Goal: Task Accomplishment & Management: Manage account settings

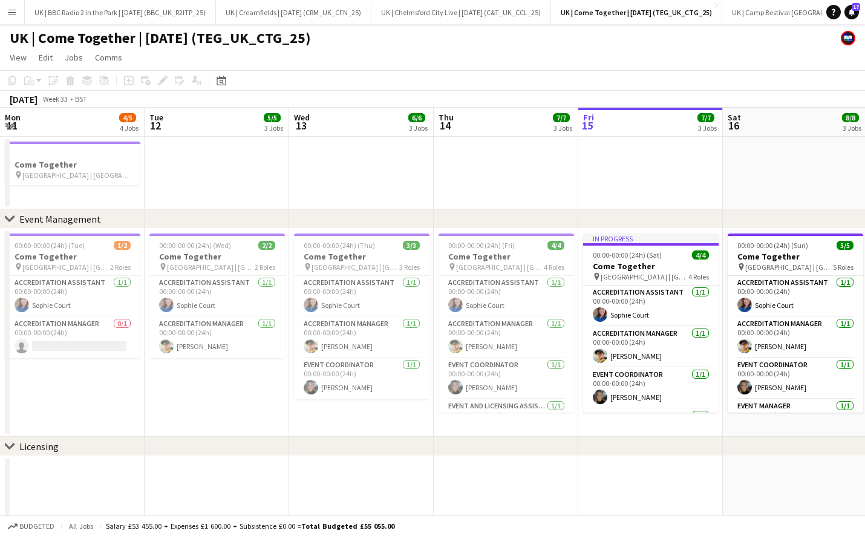
scroll to position [0, 288]
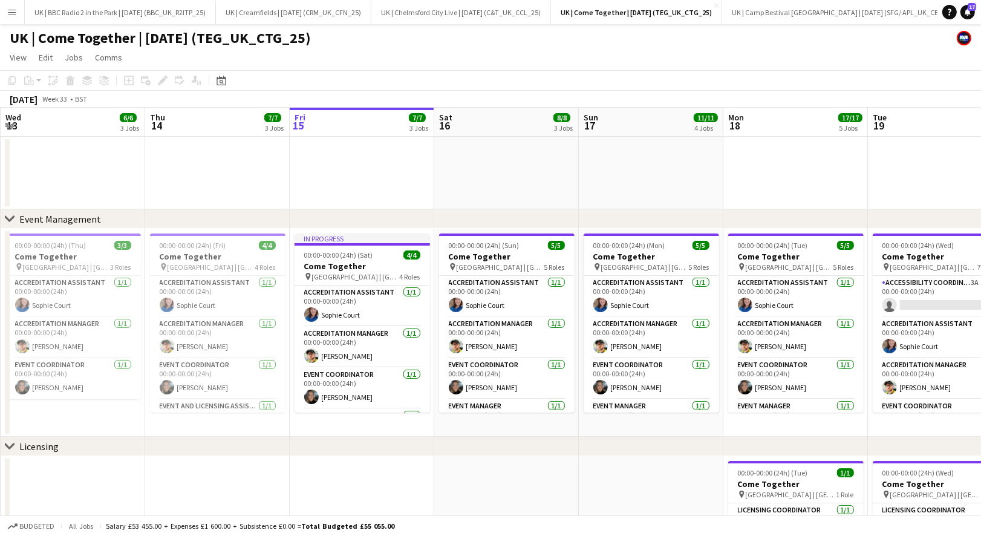
click at [13, 10] on app-icon "Menu" at bounding box center [12, 12] width 10 height 10
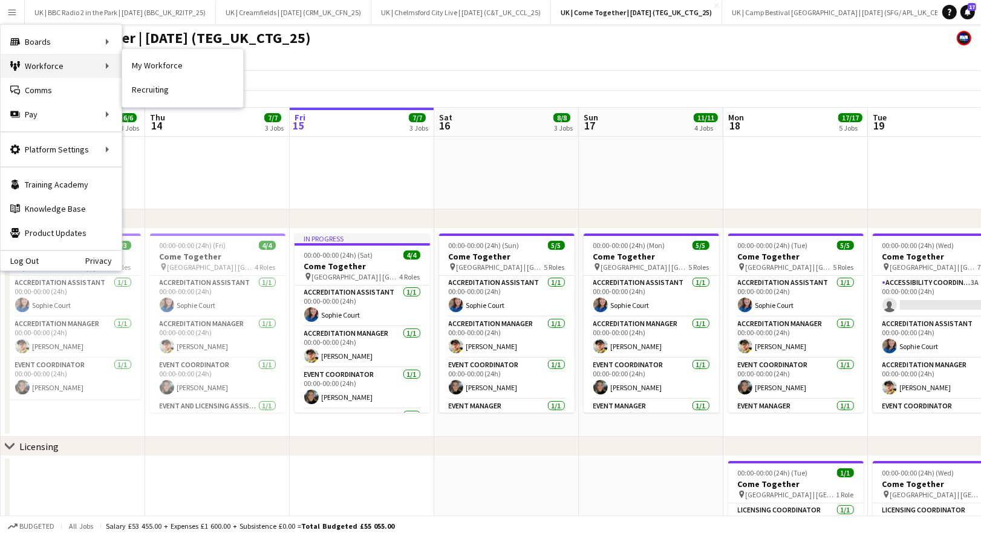
click at [52, 66] on div "Workforce Workforce" at bounding box center [61, 66] width 121 height 24
click at [154, 69] on link "My Workforce" at bounding box center [182, 66] width 121 height 24
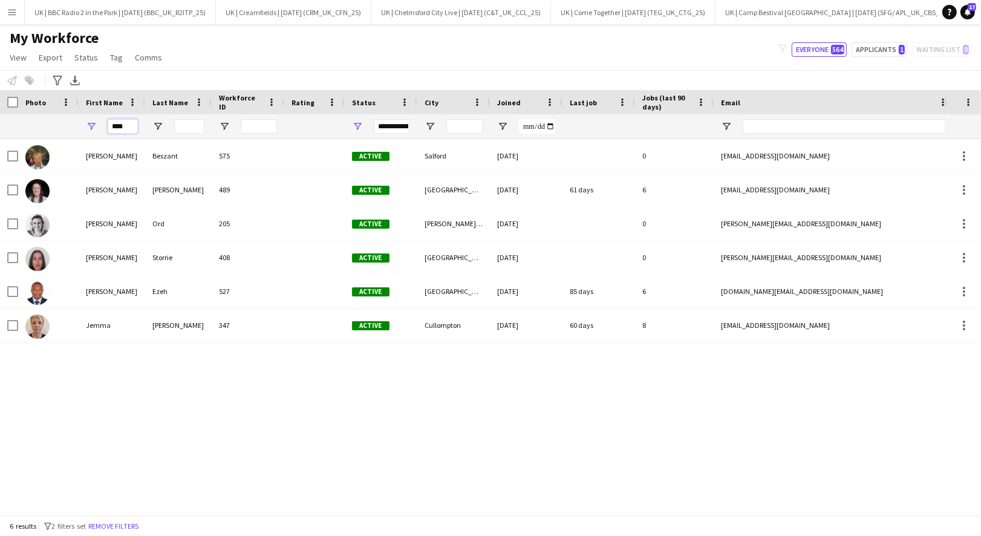
click at [123, 124] on input "****" at bounding box center [123, 126] width 30 height 15
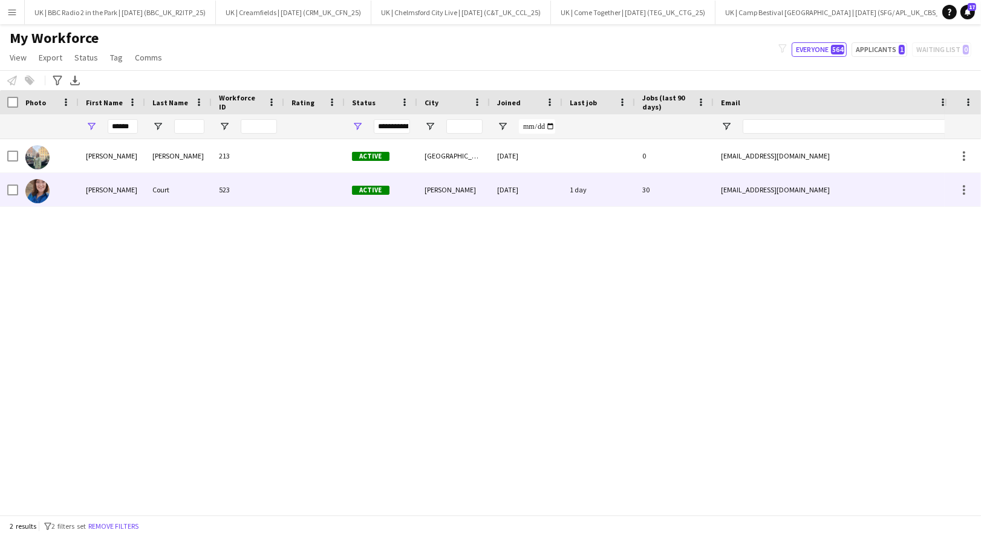
click at [124, 191] on div "Sophie" at bounding box center [112, 189] width 67 height 33
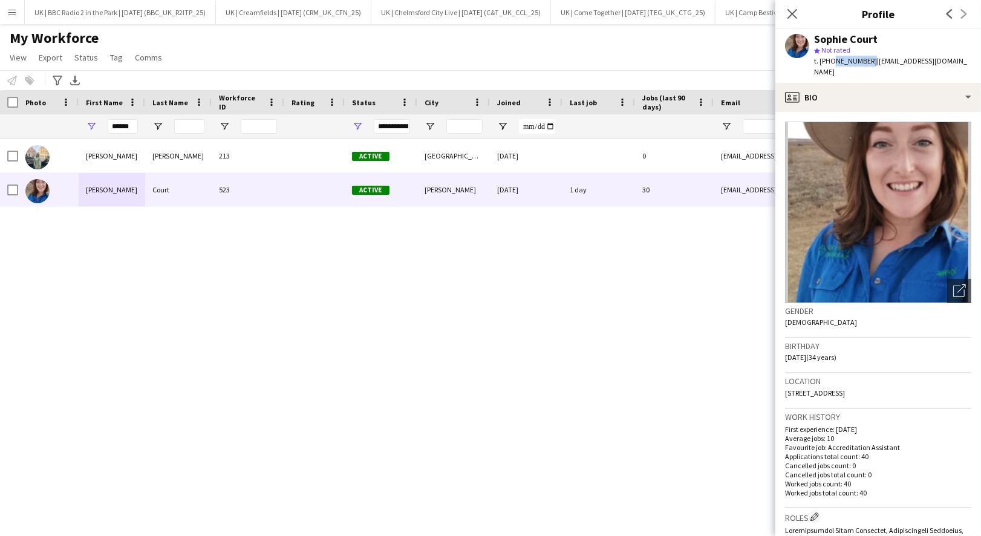
drag, startPoint x: 866, startPoint y: 57, endPoint x: 831, endPoint y: 61, distance: 35.3
click at [831, 61] on span "t. [PHONE_NUMBER]" at bounding box center [845, 60] width 63 height 9
copy span "7766597844"
click at [125, 126] on input "******" at bounding box center [123, 126] width 30 height 15
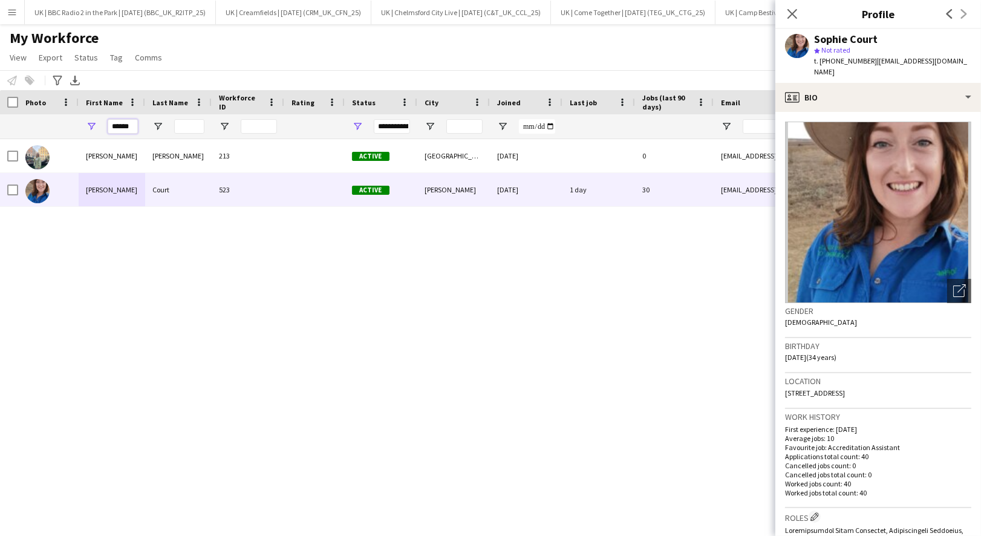
click at [125, 126] on input "******" at bounding box center [123, 126] width 30 height 15
paste input "****"
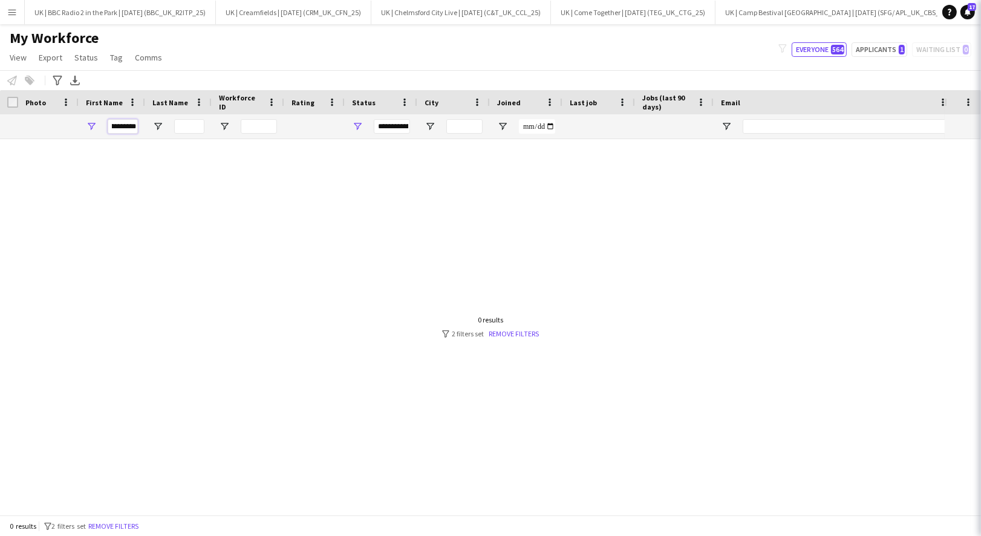
click at [128, 130] on input "**********" at bounding box center [123, 126] width 30 height 15
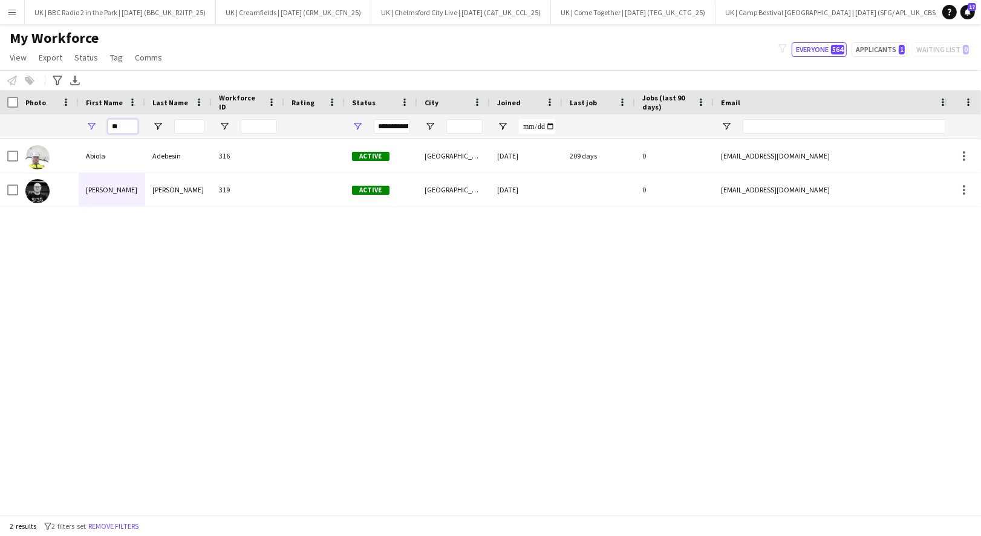
type input "*"
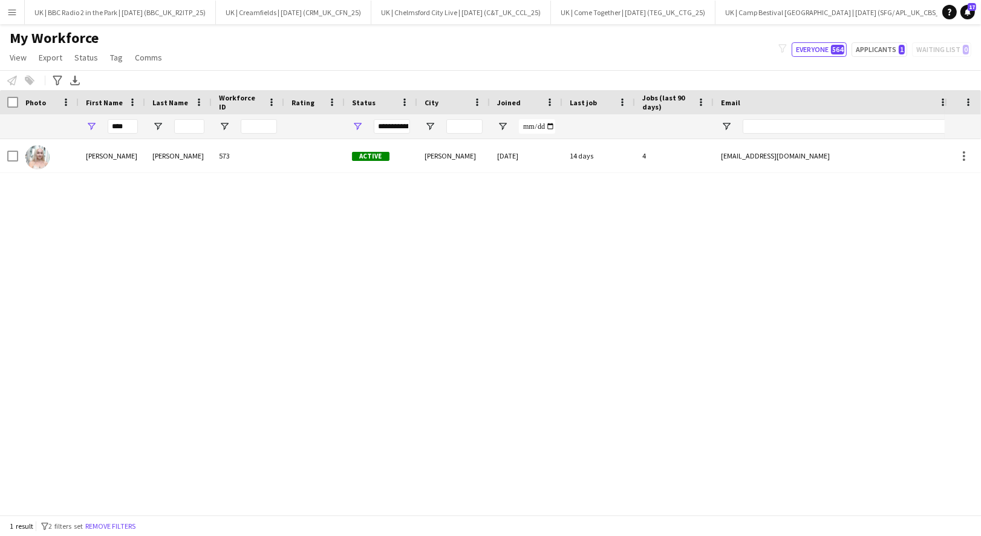
click at [129, 163] on div "Aleksandra" at bounding box center [112, 155] width 67 height 33
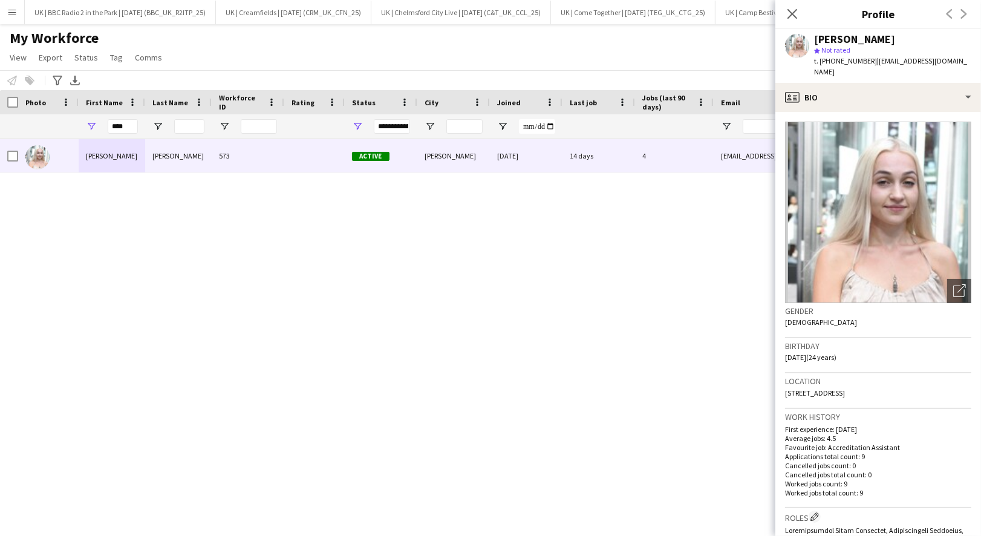
drag, startPoint x: 869, startPoint y: 62, endPoint x: 831, endPoint y: 60, distance: 38.1
click at [831, 60] on span "t. +4407701336391" at bounding box center [845, 60] width 63 height 9
copy span "07701336391"
click at [117, 129] on input "****" at bounding box center [123, 126] width 30 height 15
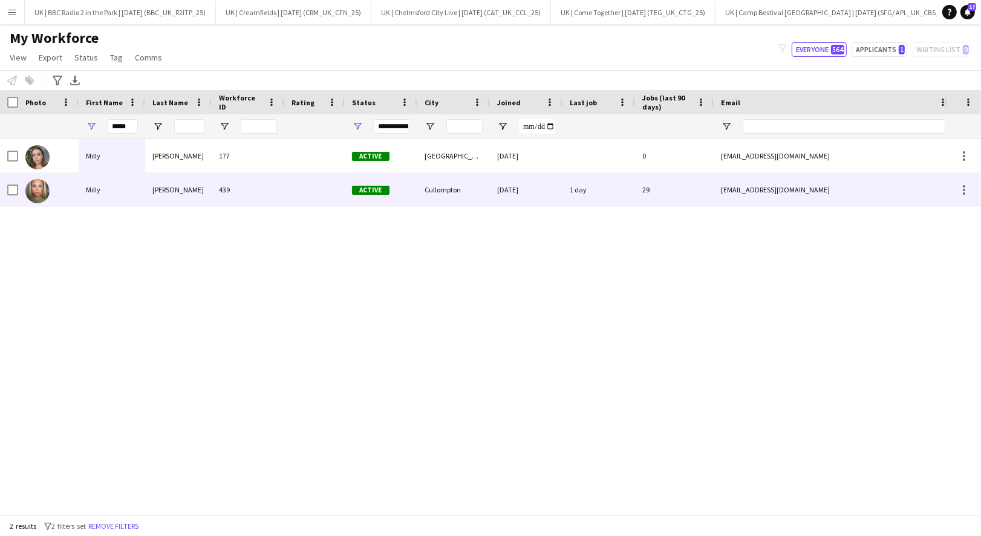
click at [118, 189] on div "Milly" at bounding box center [112, 189] width 67 height 33
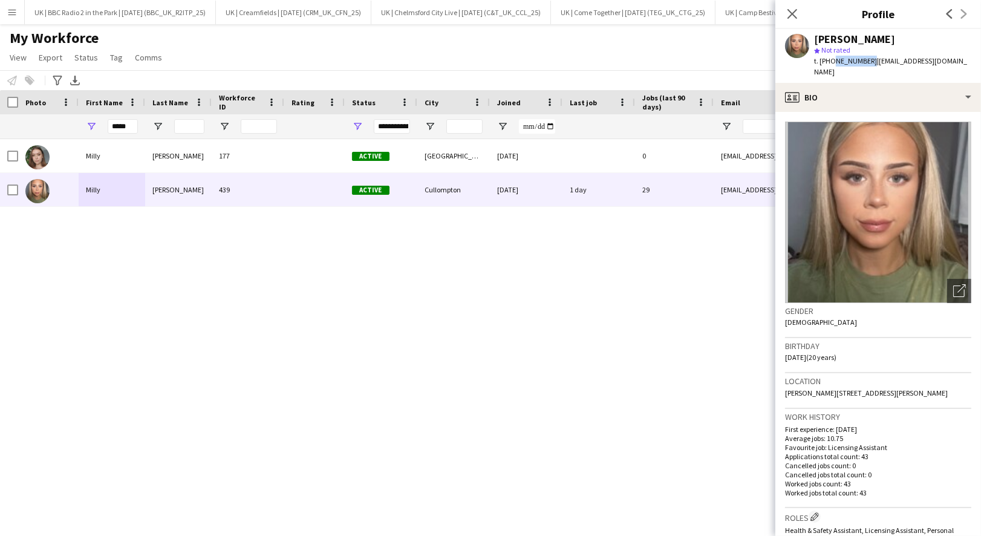
drag, startPoint x: 865, startPoint y: 60, endPoint x: 830, endPoint y: 60, distance: 34.5
click at [830, 60] on span "t. +447496677047" at bounding box center [845, 60] width 63 height 9
copy span "7496677047"
click at [125, 121] on input "*****" at bounding box center [123, 126] width 30 height 15
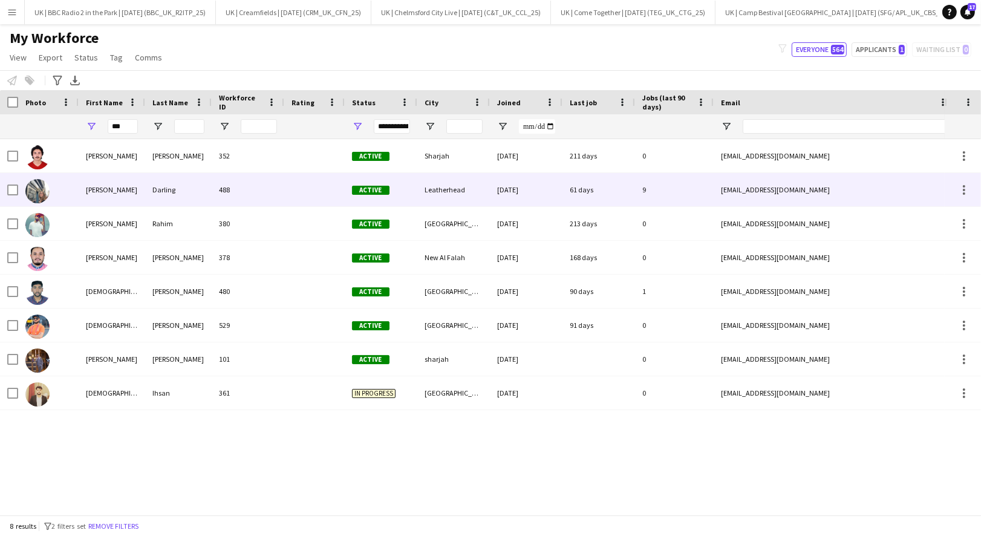
click at [112, 192] on div "Madeleine" at bounding box center [112, 189] width 67 height 33
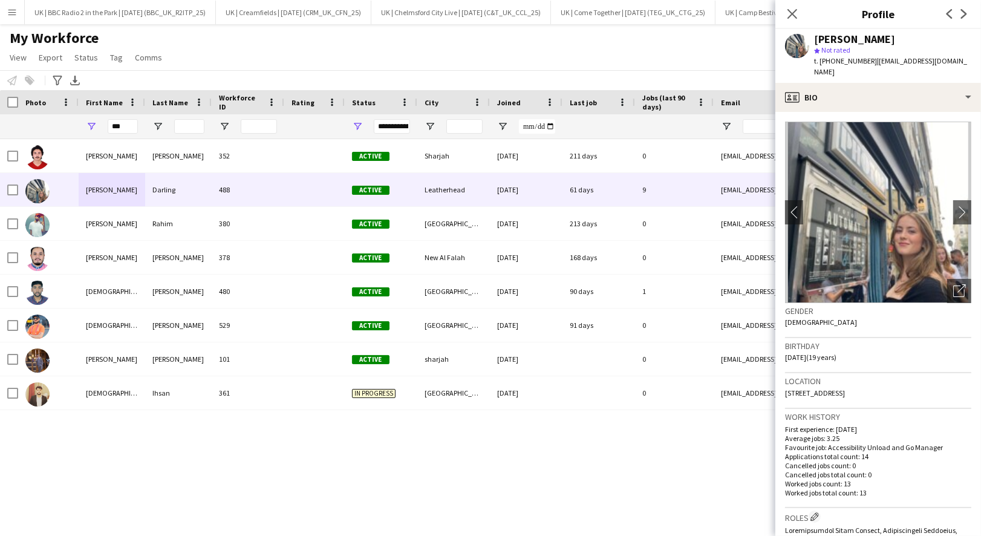
drag, startPoint x: 870, startPoint y: 58, endPoint x: 832, endPoint y: 60, distance: 38.1
click at [832, 60] on span "t. +4407425601866" at bounding box center [845, 60] width 63 height 9
copy span "07425601866"
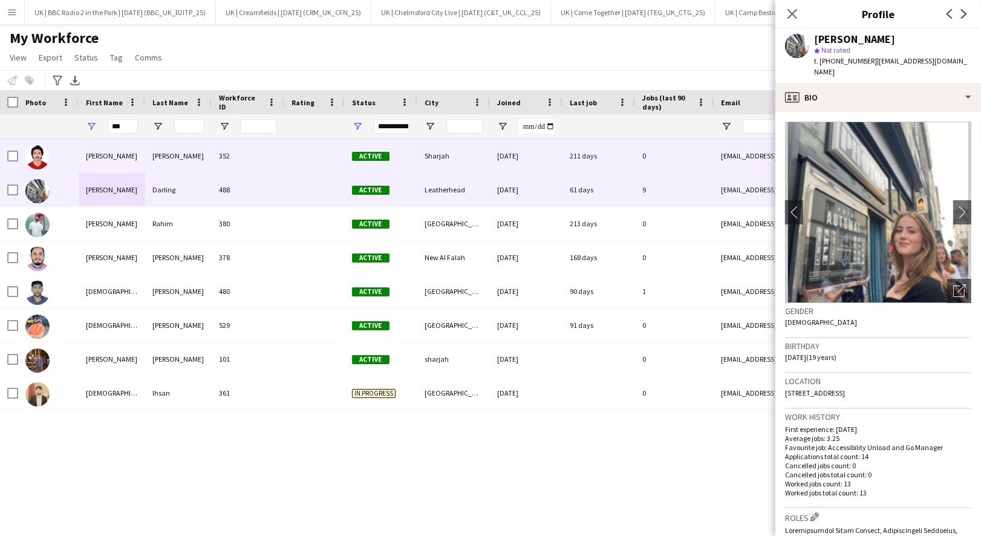
click at [122, 134] on div "***" at bounding box center [123, 126] width 30 height 24
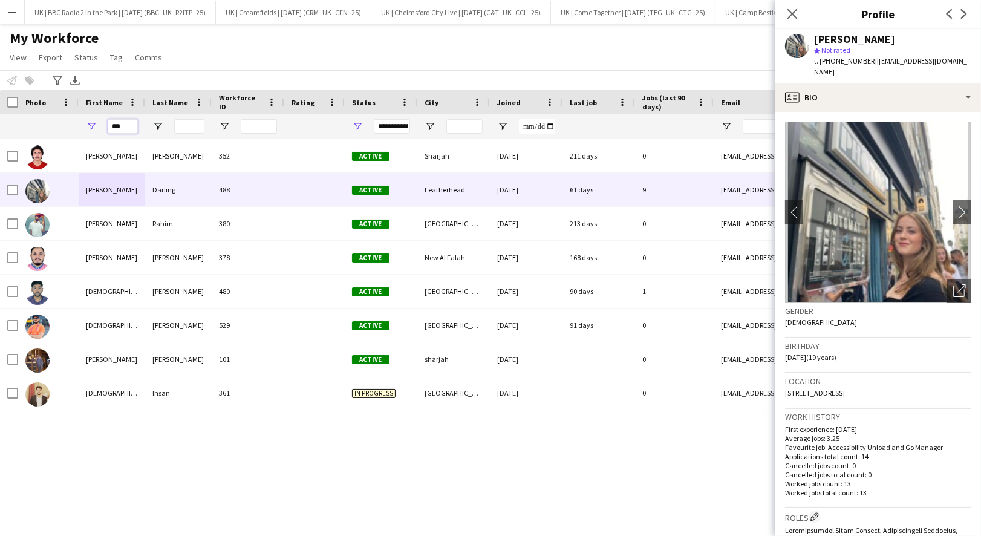
click at [120, 126] on input "***" at bounding box center [123, 126] width 30 height 15
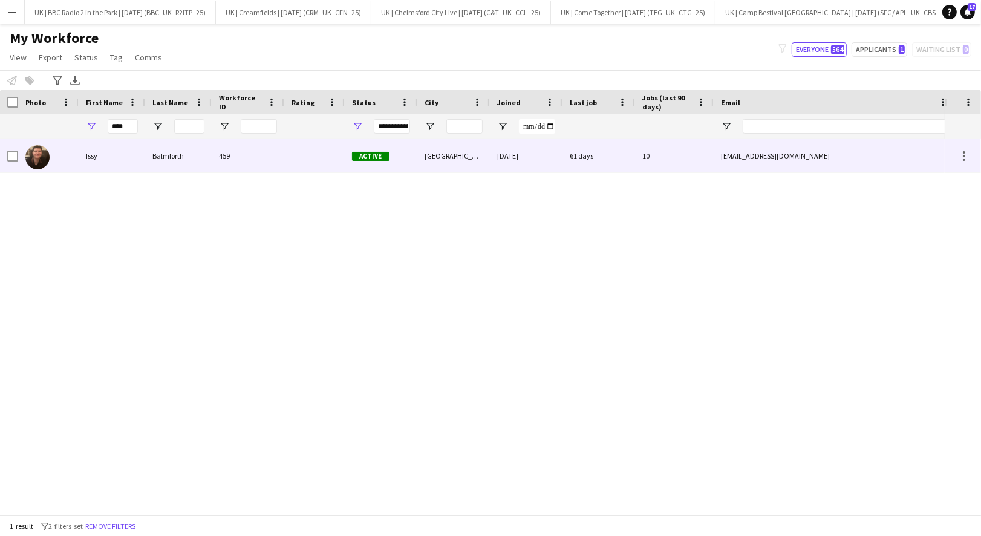
click at [108, 163] on div "Issy" at bounding box center [112, 155] width 67 height 33
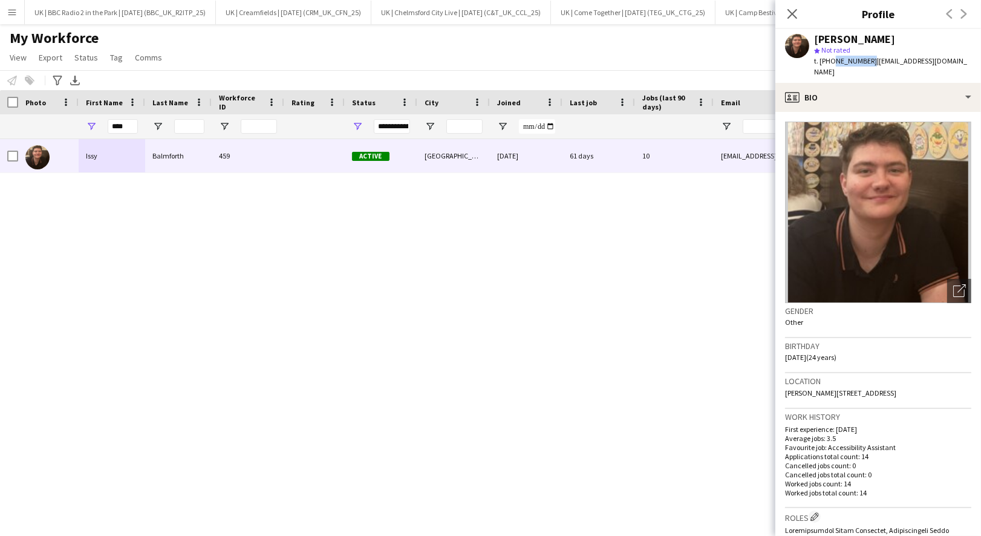
drag, startPoint x: 866, startPoint y: 59, endPoint x: 830, endPoint y: 60, distance: 35.7
click at [830, 60] on span "t. +447845744229" at bounding box center [845, 60] width 63 height 9
copy span "7845744229"
click at [119, 128] on input "****" at bounding box center [123, 126] width 30 height 15
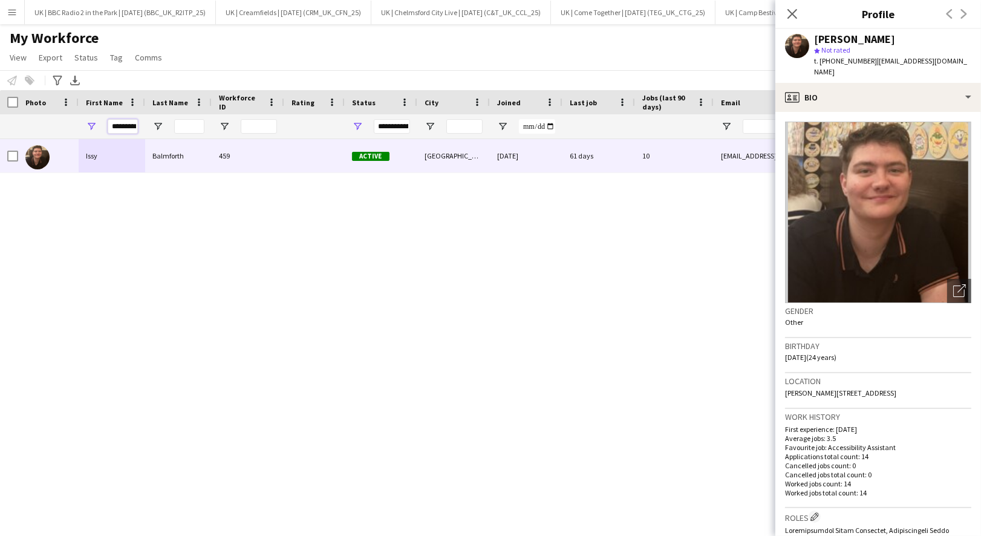
scroll to position [0, 2]
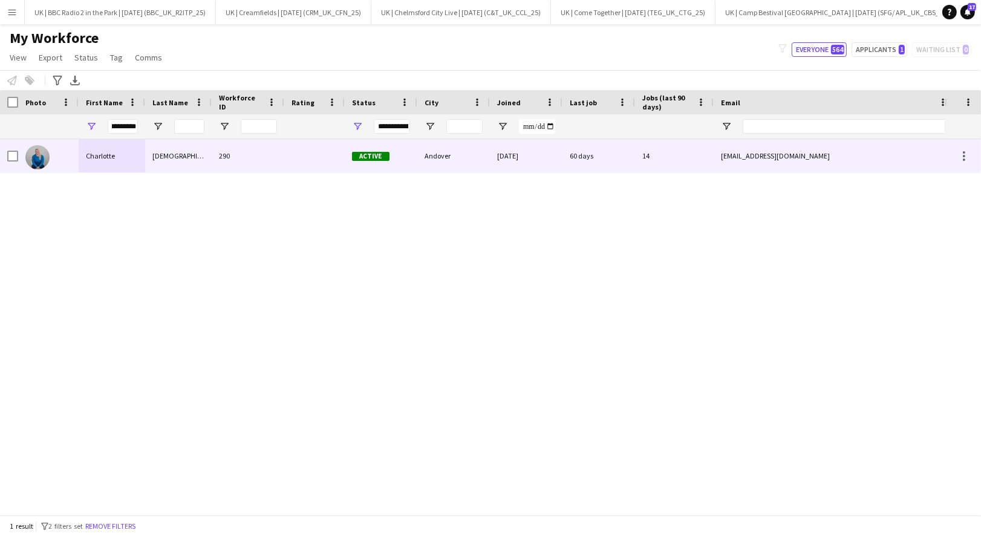
click at [122, 156] on div "Charlotte" at bounding box center [112, 155] width 67 height 33
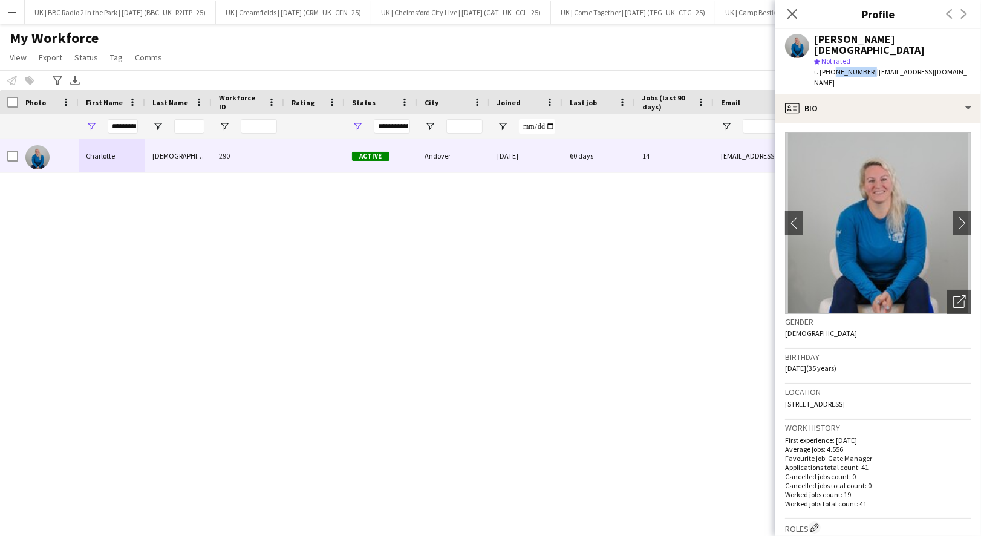
drag, startPoint x: 866, startPoint y: 62, endPoint x: 831, endPoint y: 60, distance: 35.7
click at [831, 67] on span "t. +447910020589" at bounding box center [845, 71] width 63 height 9
copy span "7910020589"
click at [125, 125] on input "*********" at bounding box center [123, 126] width 30 height 15
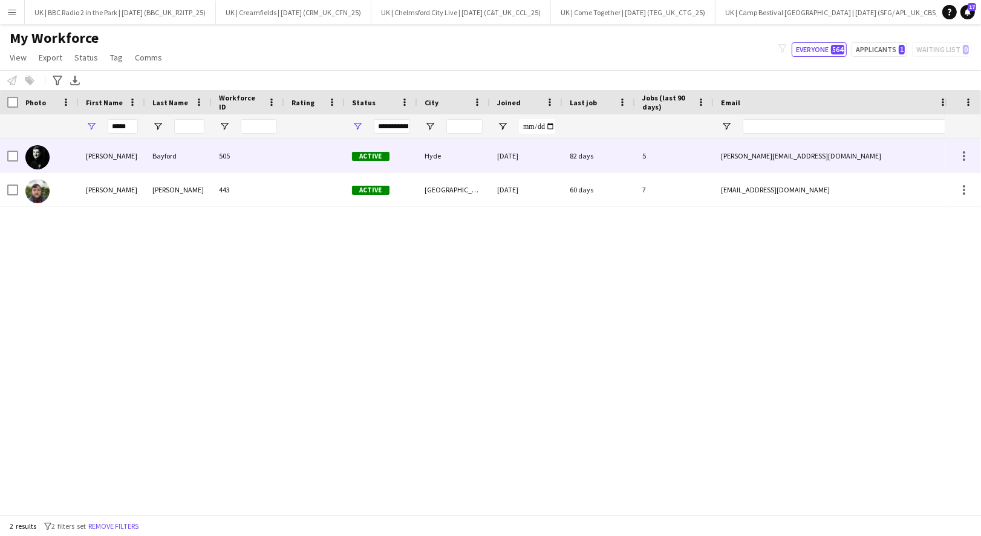
click at [120, 151] on div "Harry" at bounding box center [112, 155] width 67 height 33
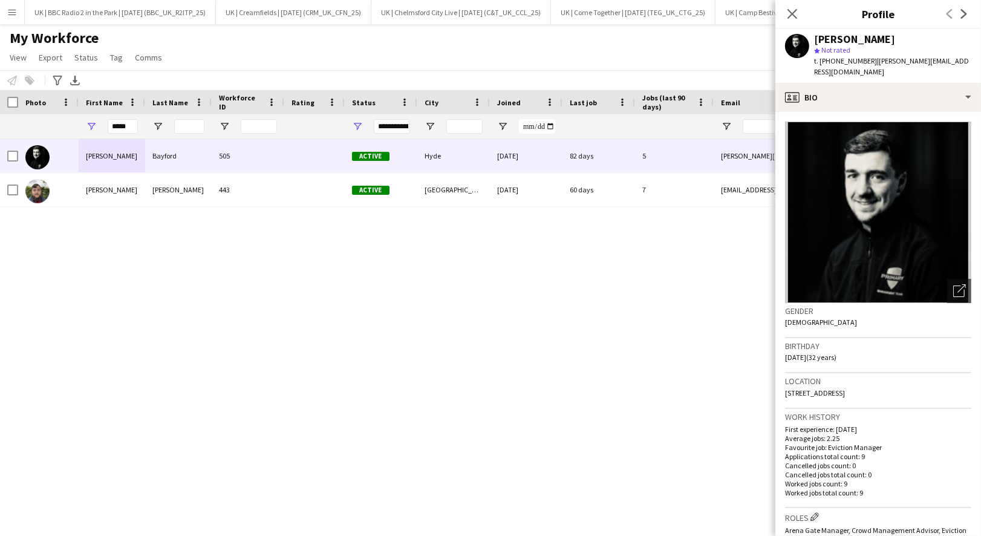
drag, startPoint x: 871, startPoint y: 61, endPoint x: 831, endPoint y: 60, distance: 39.3
click at [831, 60] on span "t. +4407949184176" at bounding box center [845, 60] width 63 height 9
copy span "07949184176"
click at [122, 131] on input "*****" at bounding box center [123, 126] width 30 height 15
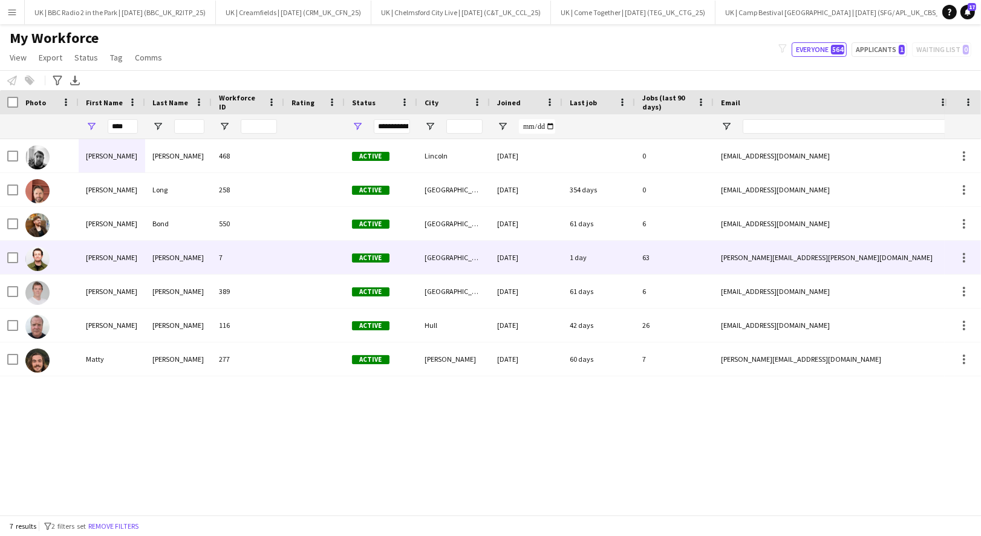
click at [115, 253] on div "Matthew" at bounding box center [112, 257] width 67 height 33
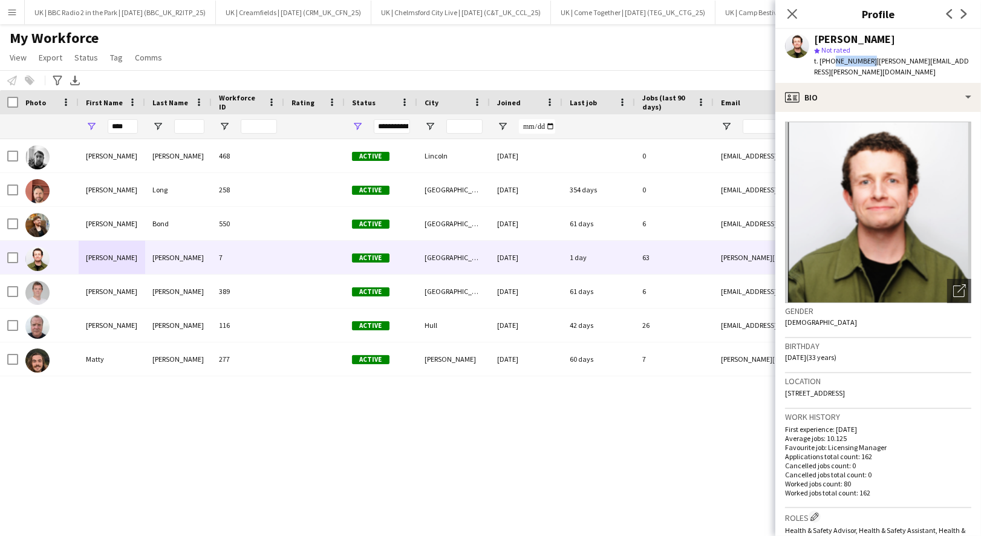
drag, startPoint x: 867, startPoint y: 60, endPoint x: 832, endPoint y: 59, distance: 35.1
click at [832, 59] on span "t. +447765437496" at bounding box center [845, 60] width 63 height 9
copy span "7765437496"
click at [121, 129] on input "****" at bounding box center [123, 126] width 30 height 15
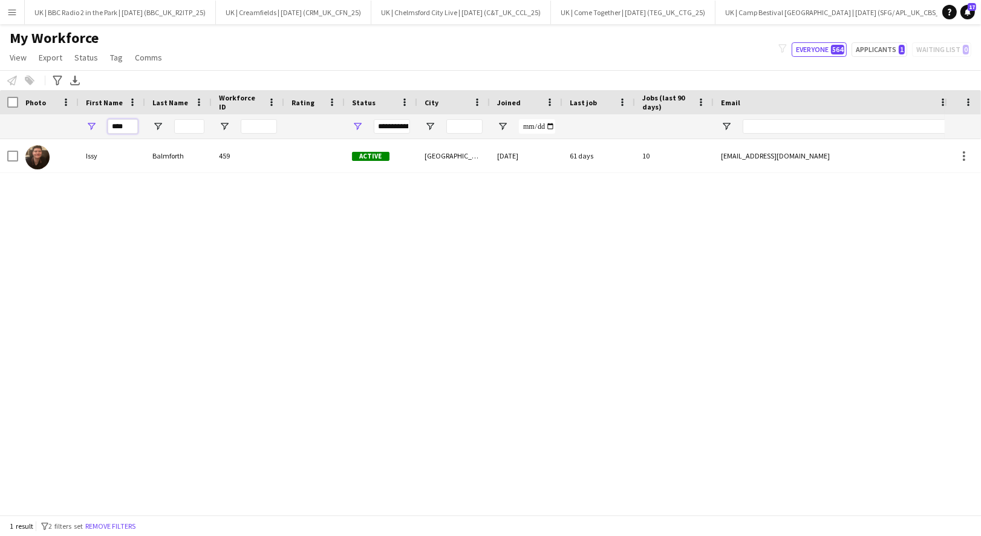
type input "****"
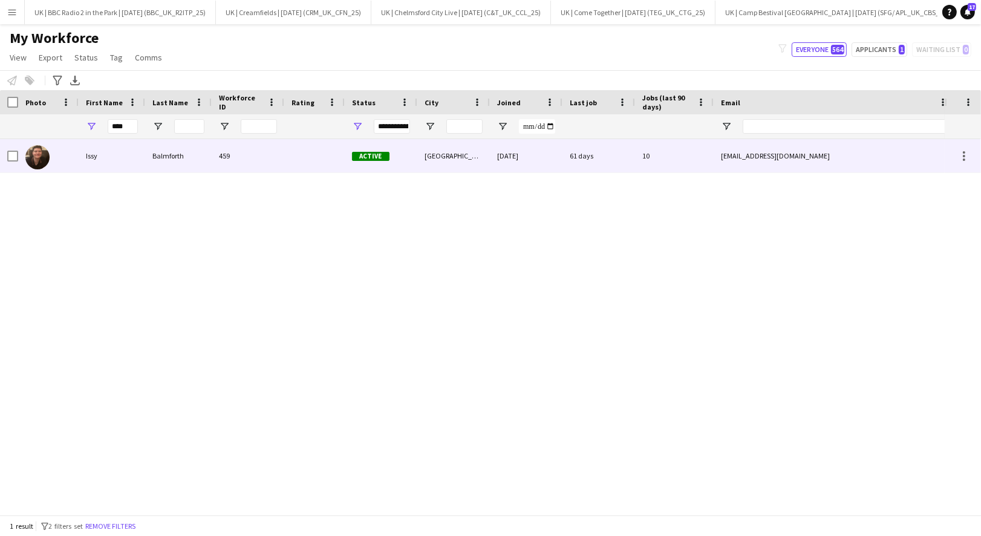
click at [119, 150] on div "Issy" at bounding box center [112, 155] width 67 height 33
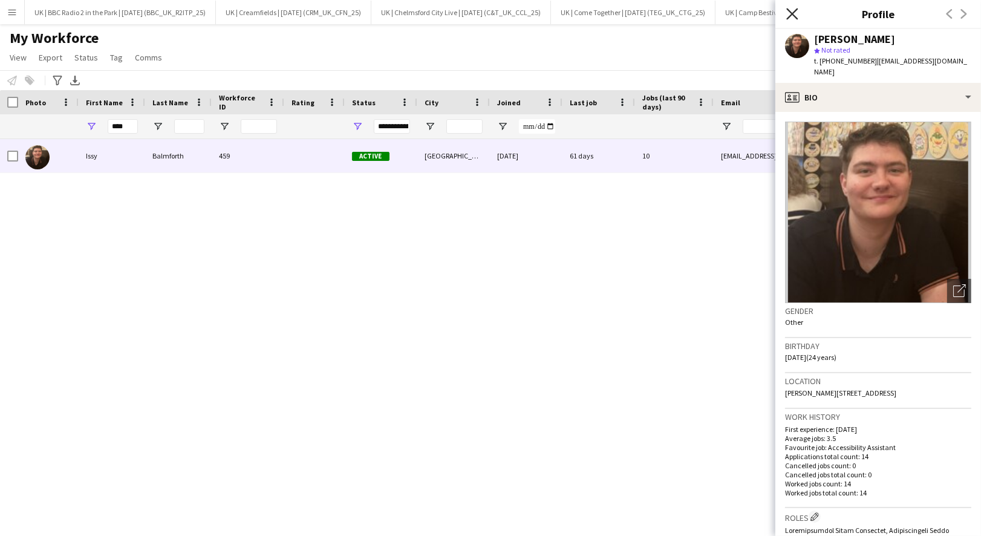
click at [795, 15] on icon "Close pop-in" at bounding box center [791, 13] width 11 height 11
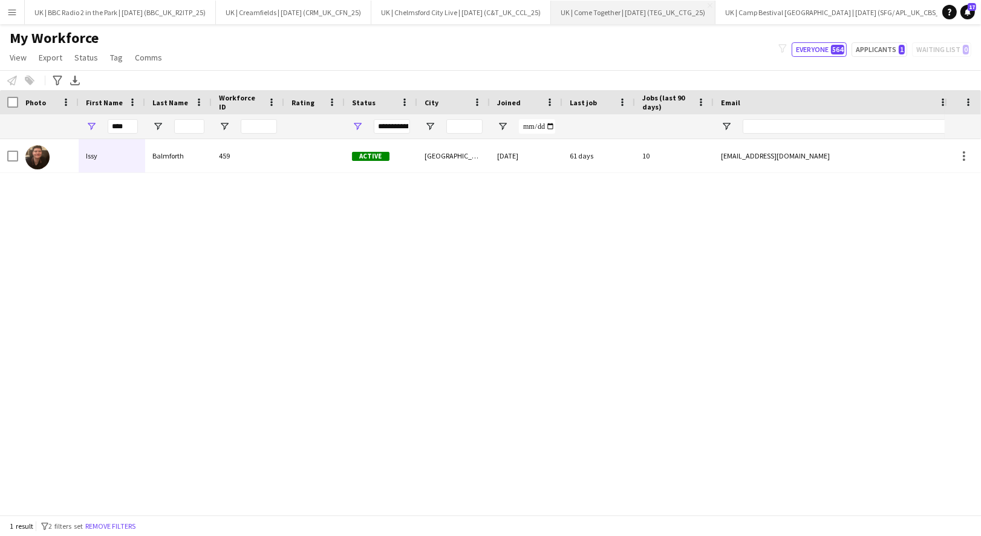
click at [612, 16] on button "UK | Come Together | [DATE] (TEG_UK_CTG_25) Close" at bounding box center [633, 13] width 164 height 24
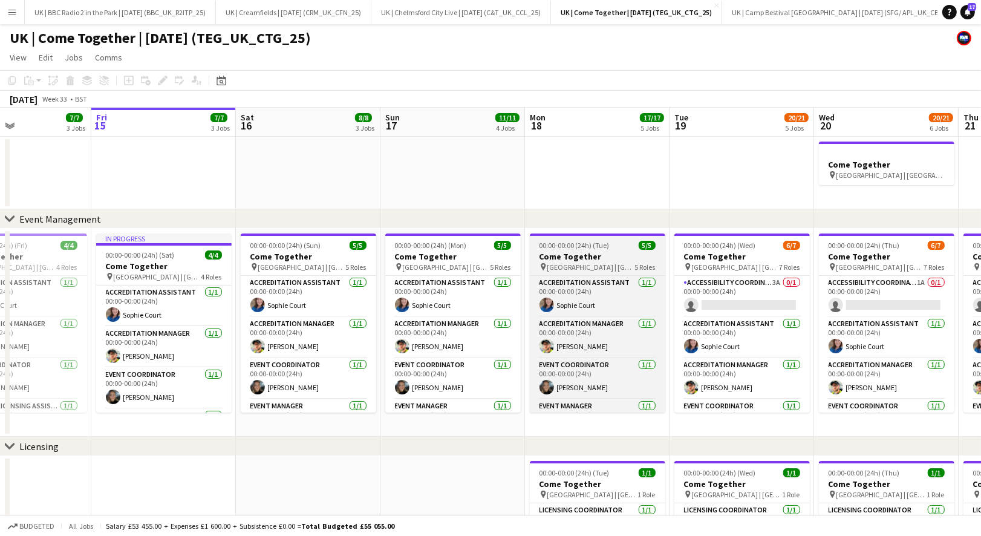
click at [597, 254] on h3 "Come Together" at bounding box center [597, 256] width 135 height 11
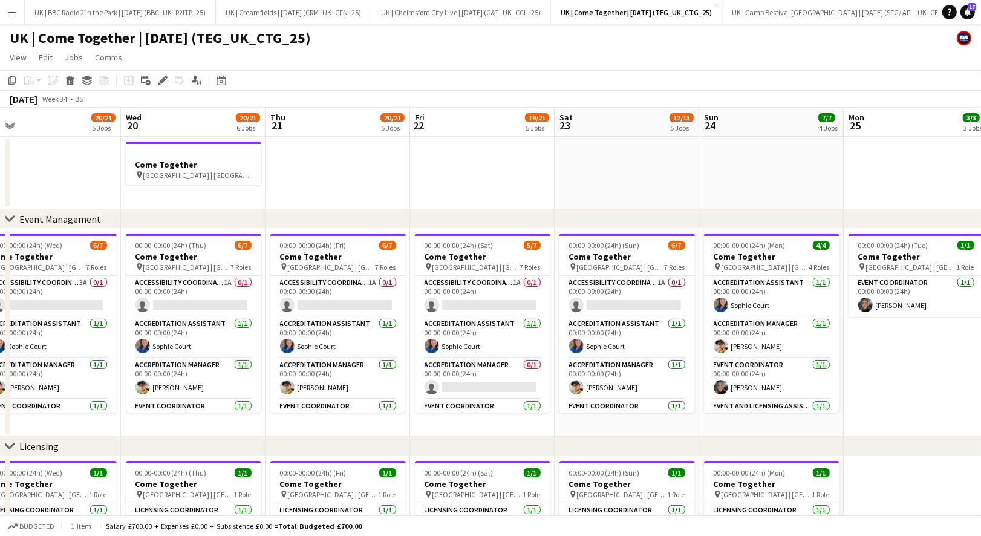
scroll to position [0, 456]
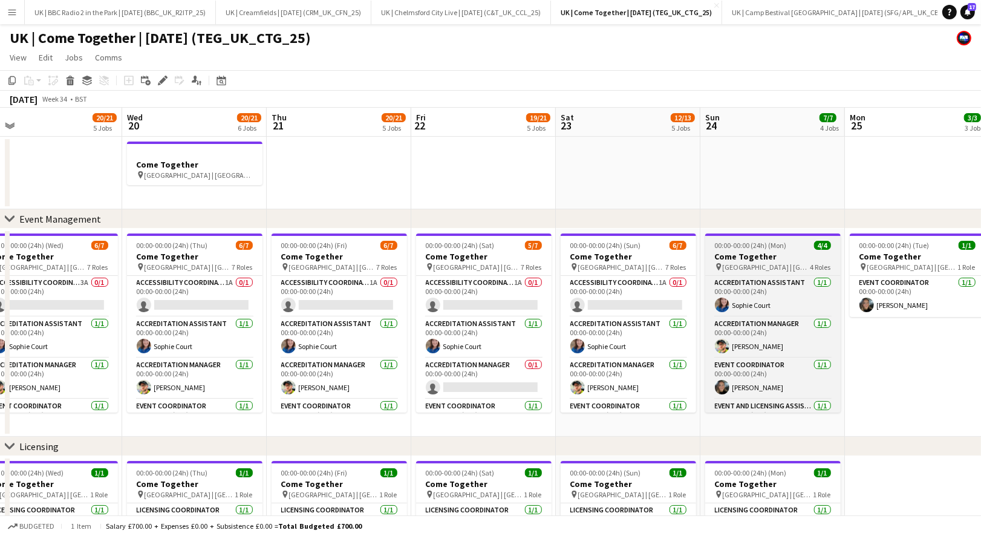
click at [773, 259] on h3 "Come Together" at bounding box center [772, 256] width 135 height 11
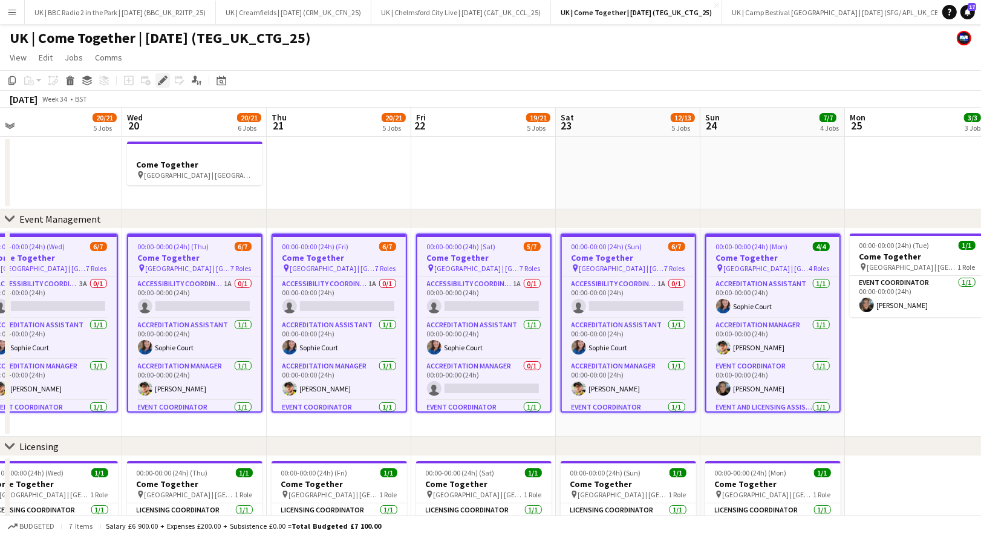
click at [163, 81] on icon at bounding box center [162, 80] width 7 height 7
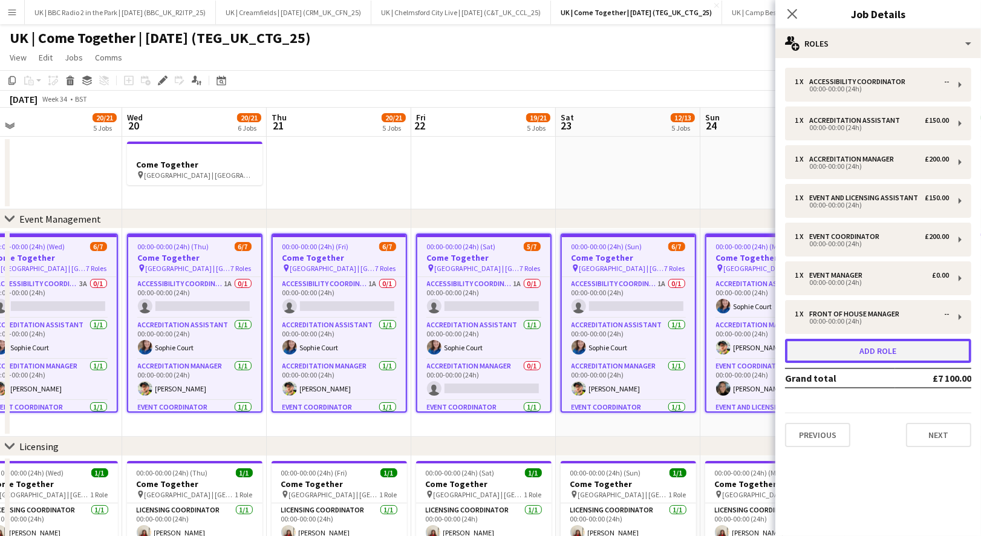
click at [864, 348] on button "Add role" at bounding box center [878, 351] width 186 height 24
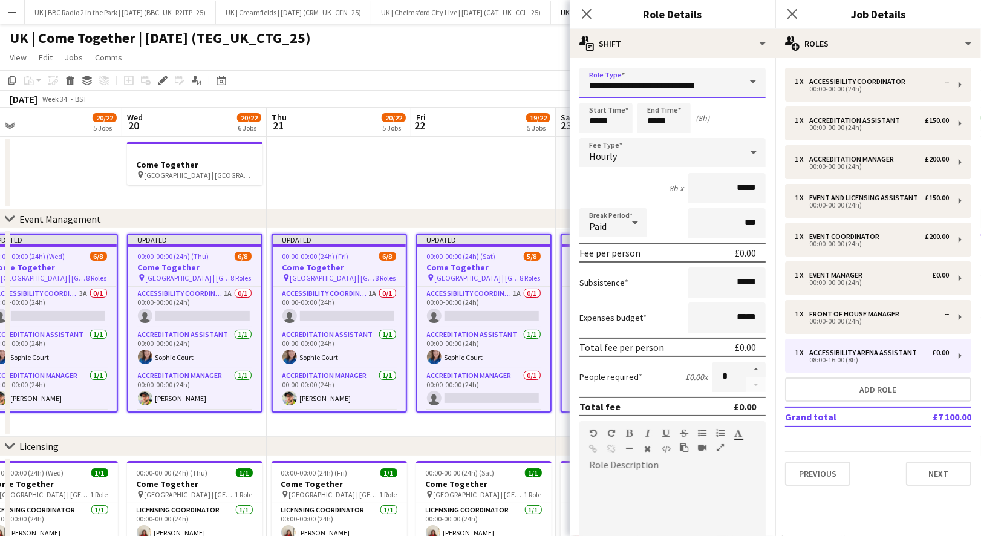
drag, startPoint x: 706, startPoint y: 91, endPoint x: 527, endPoint y: 91, distance: 179.0
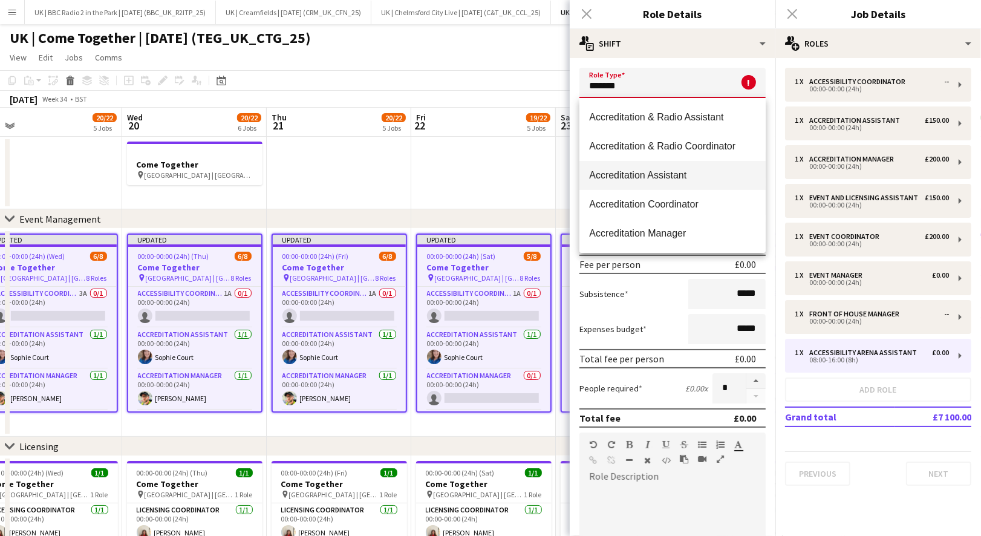
click at [618, 176] on span "Accreditation Assistant" at bounding box center [672, 174] width 167 height 11
type input "**********"
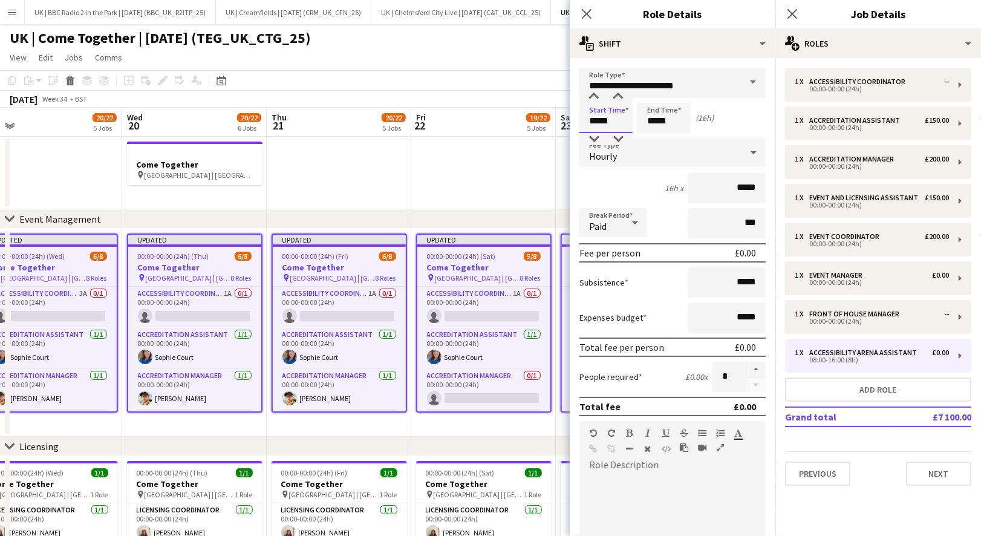
type input "*****"
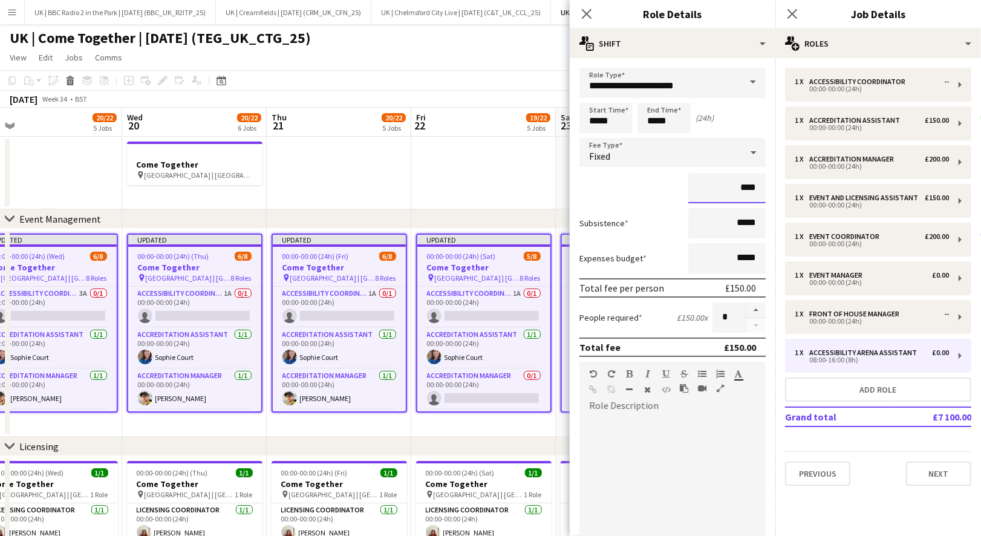
click at [756, 181] on input "****" at bounding box center [726, 188] width 77 height 30
type input "*******"
click at [651, 420] on div at bounding box center [672, 487] width 186 height 145
paste div
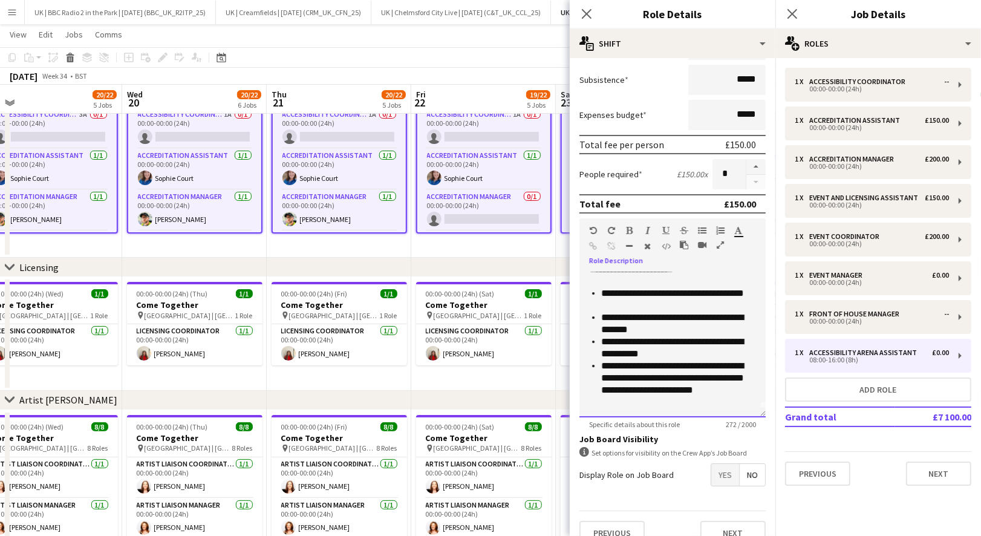
scroll to position [158, 0]
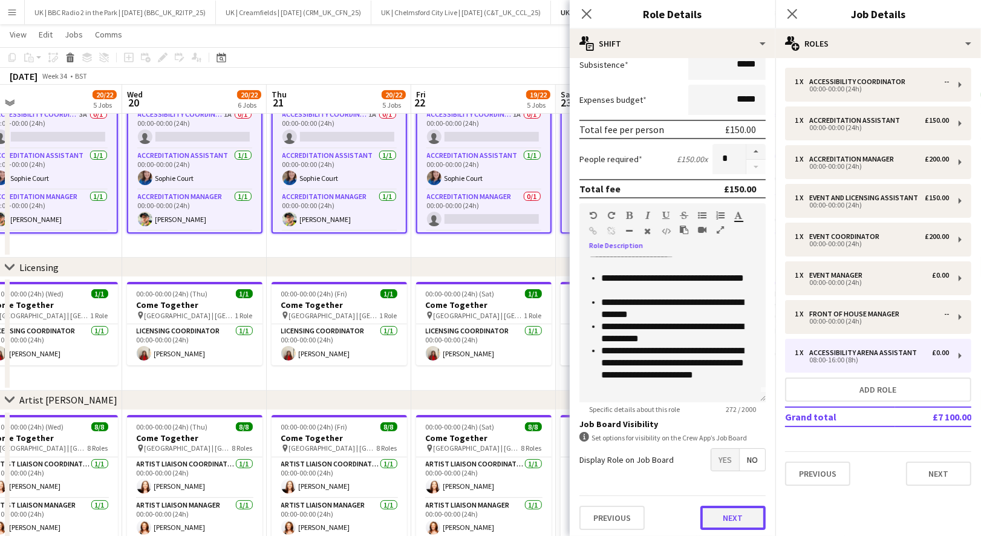
click at [732, 516] on button "Next" at bounding box center [732, 517] width 65 height 24
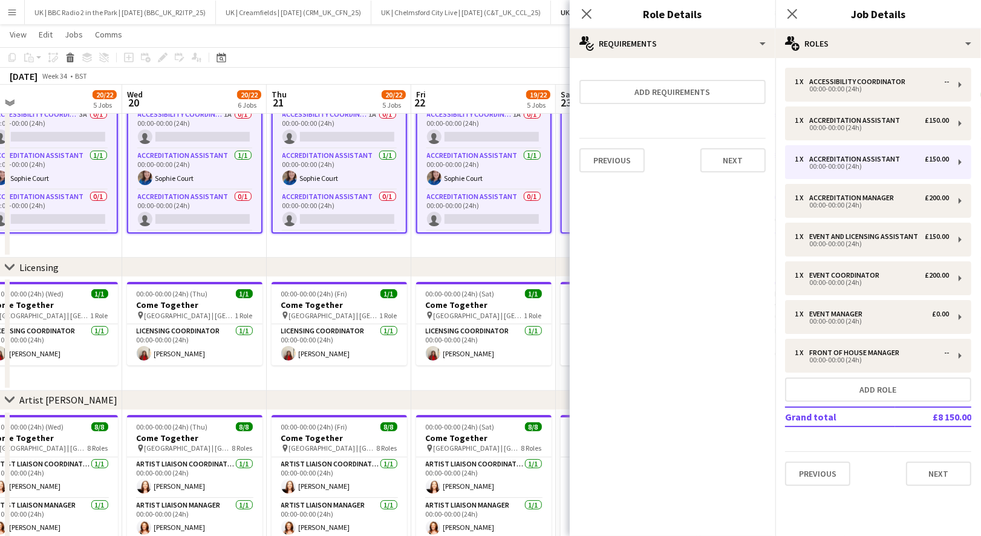
scroll to position [0, 0]
click at [728, 163] on button "Next" at bounding box center [732, 160] width 65 height 24
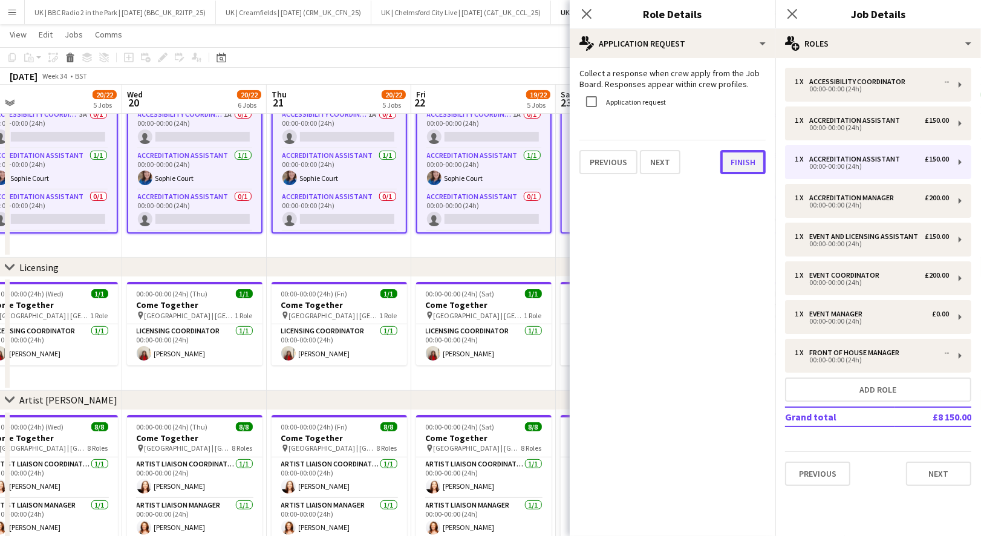
click at [739, 165] on button "Finish" at bounding box center [742, 162] width 45 height 24
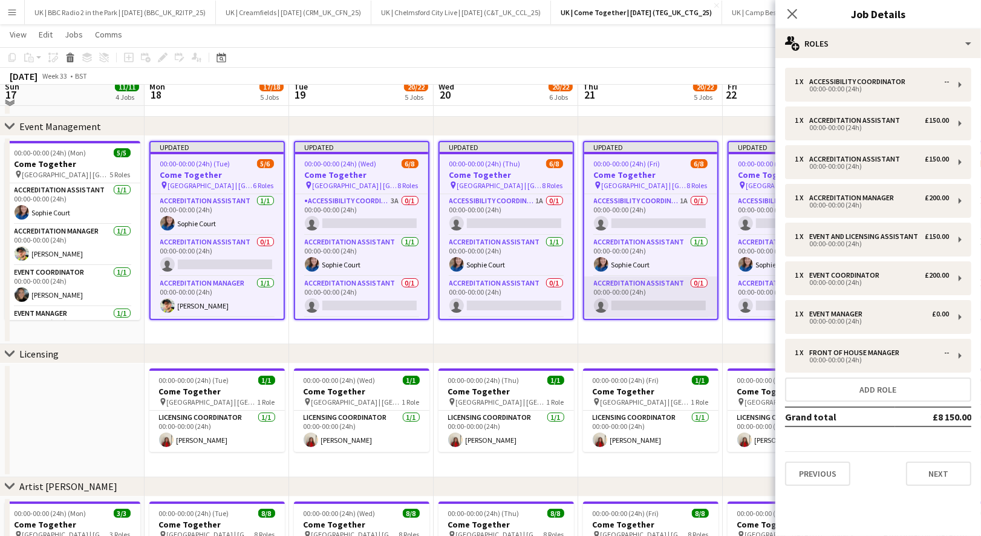
scroll to position [59, 0]
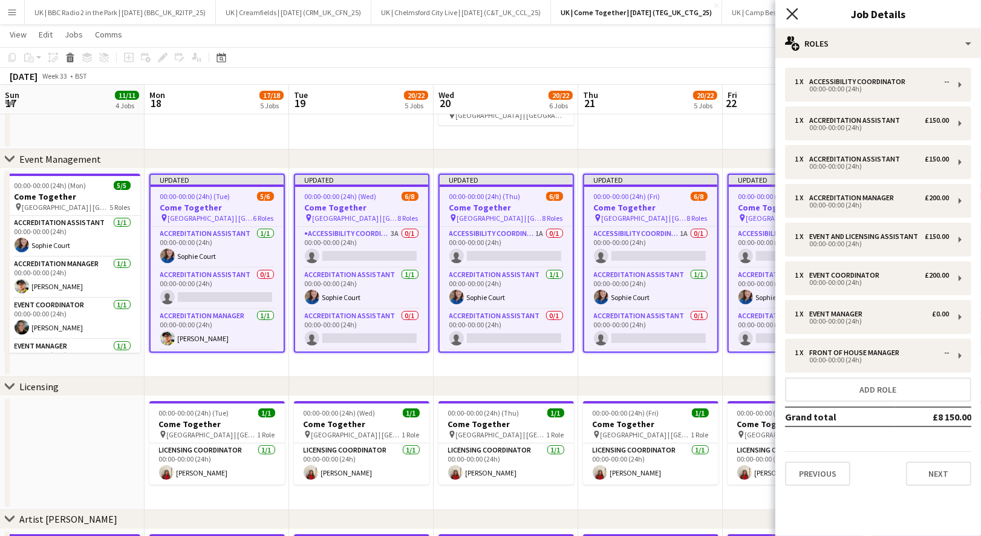
click at [791, 16] on icon "Close pop-in" at bounding box center [791, 13] width 11 height 11
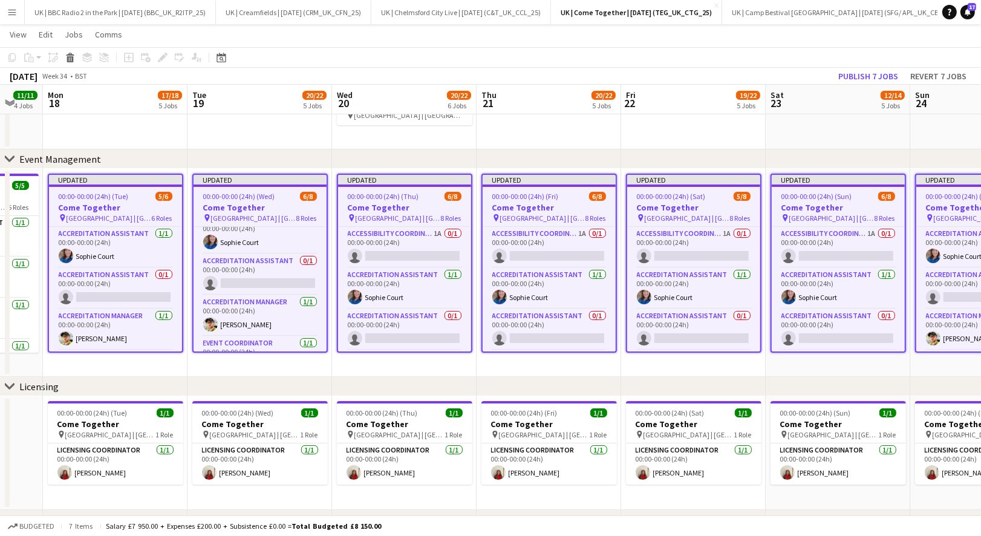
scroll to position [0, 246]
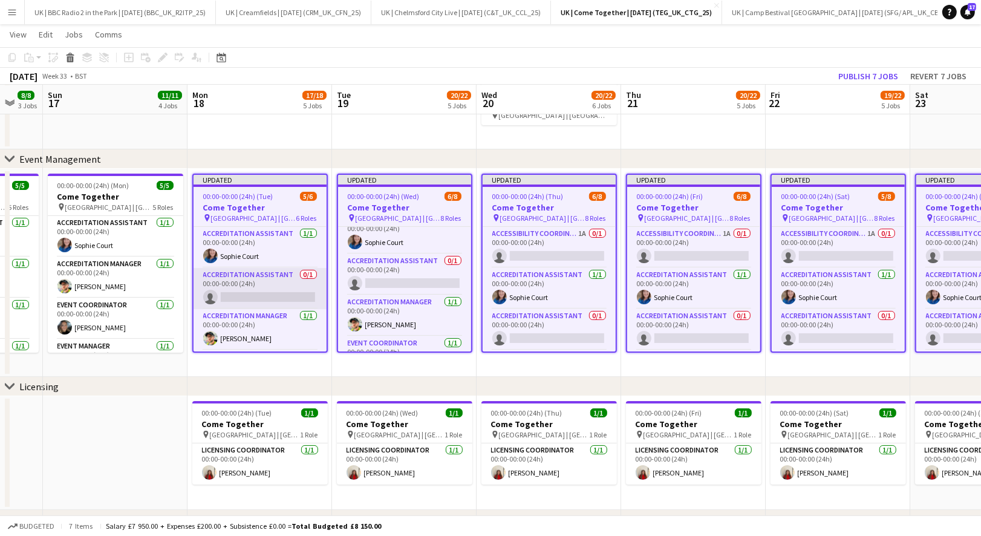
click at [255, 281] on app-card-role "Accreditation Assistant 0/1 00:00-00:00 (24h) single-neutral-actions" at bounding box center [259, 288] width 133 height 41
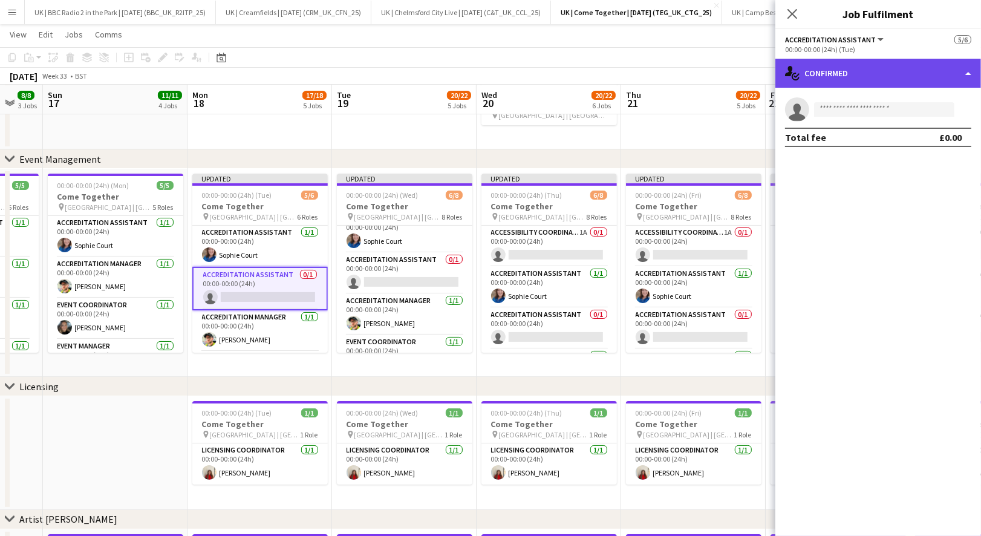
click at [864, 70] on div "single-neutral-actions-check-2 Confirmed" at bounding box center [878, 73] width 206 height 29
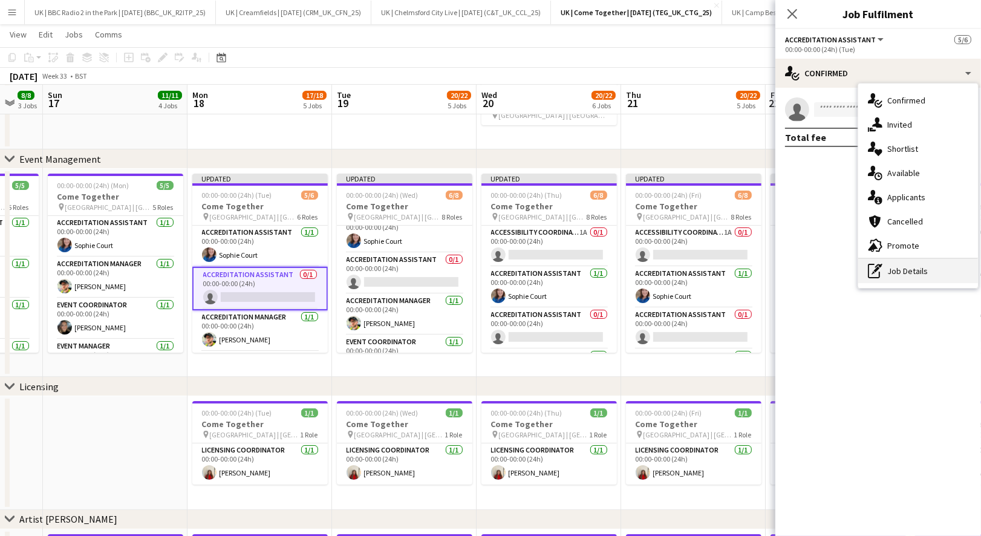
click at [864, 276] on div "pen-write Job Details" at bounding box center [918, 271] width 120 height 24
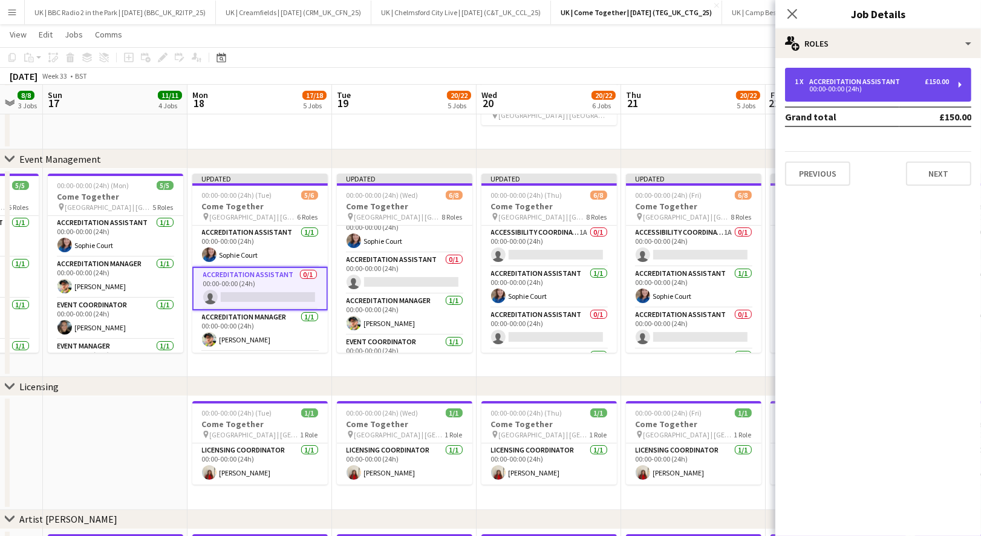
click at [864, 89] on div "00:00-00:00 (24h)" at bounding box center [871, 89] width 154 height 6
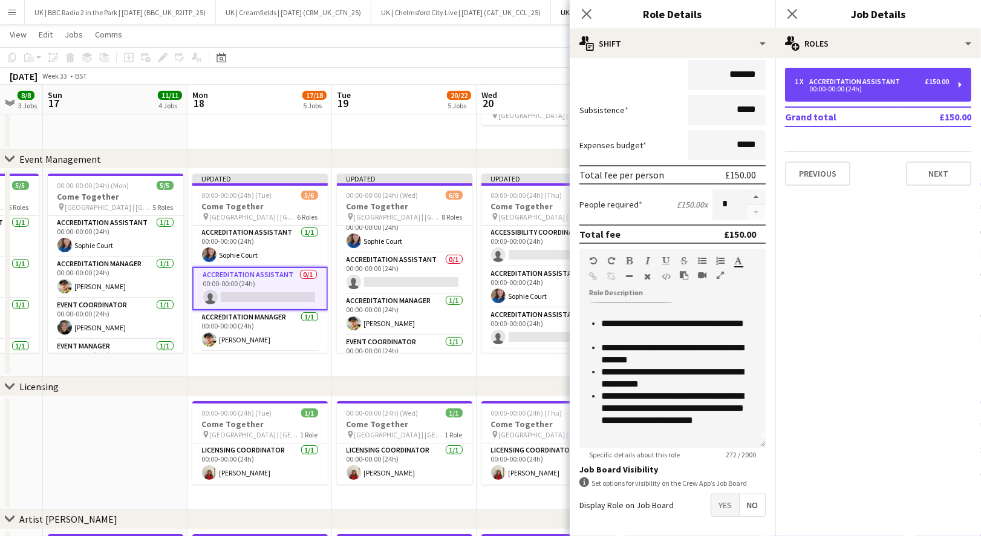
scroll to position [128, 0]
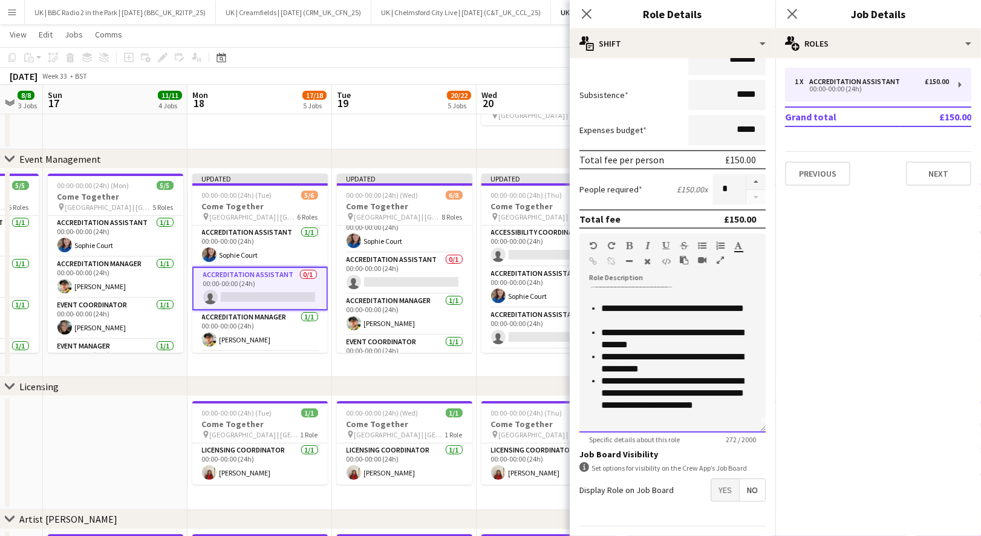
click at [712, 403] on li "**********" at bounding box center [678, 393] width 155 height 36
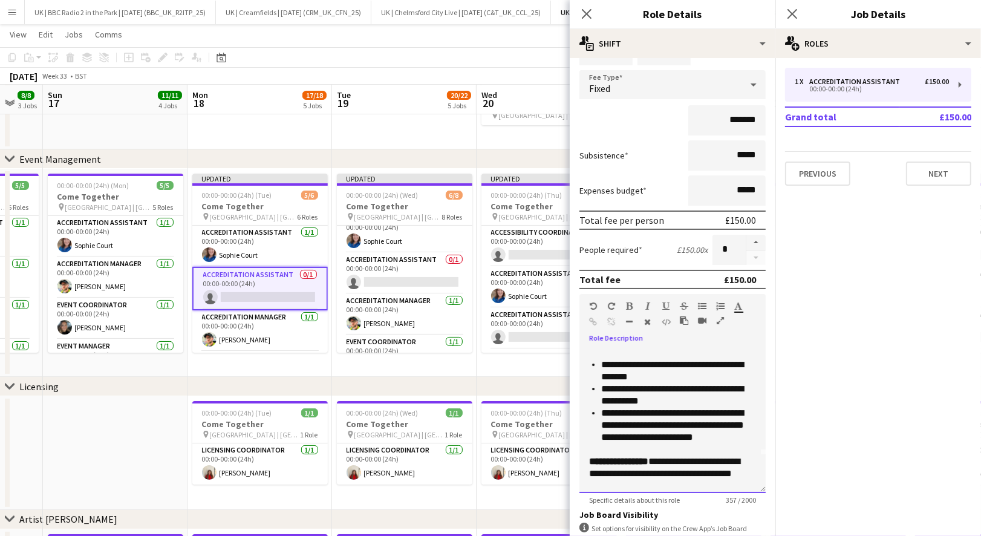
scroll to position [56, 0]
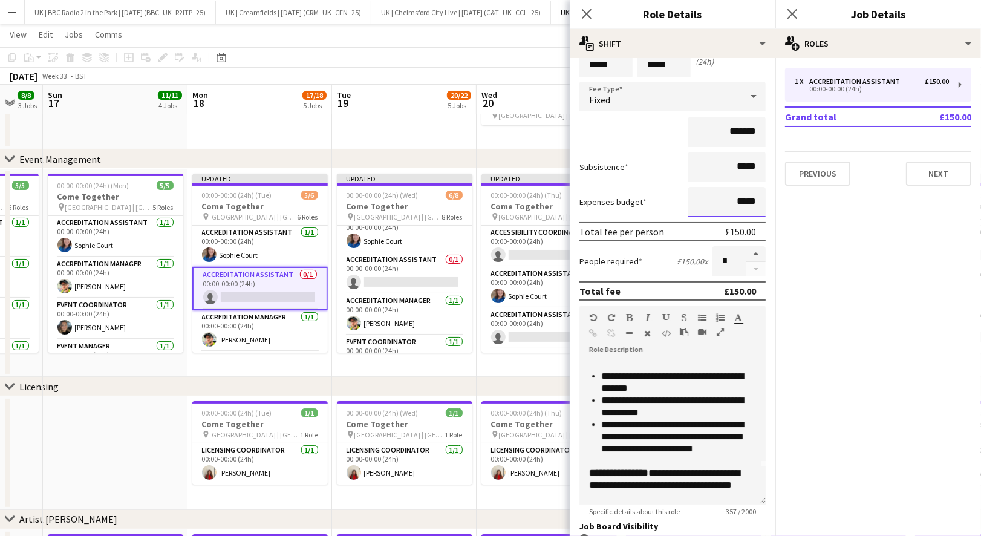
click at [738, 198] on input "*****" at bounding box center [726, 202] width 77 height 30
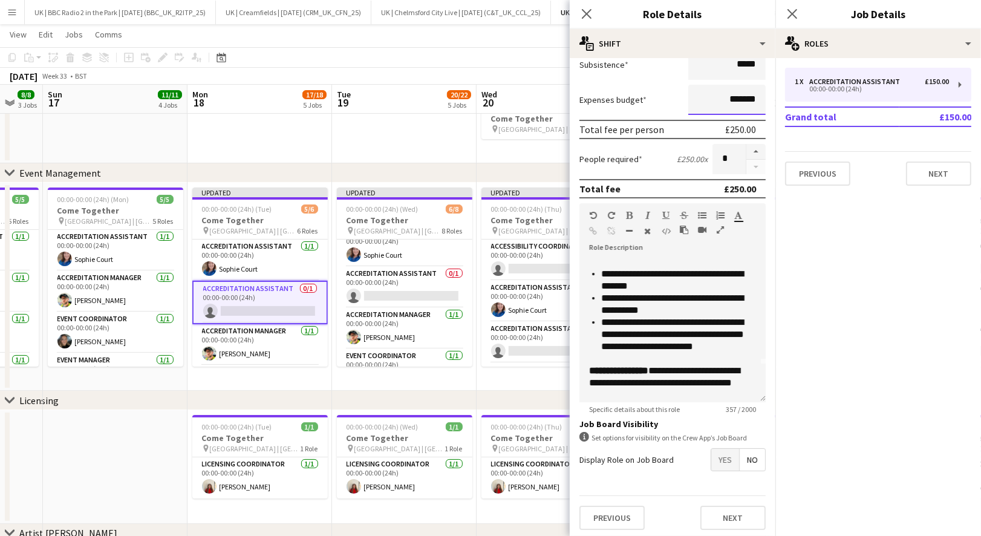
scroll to position [57, 0]
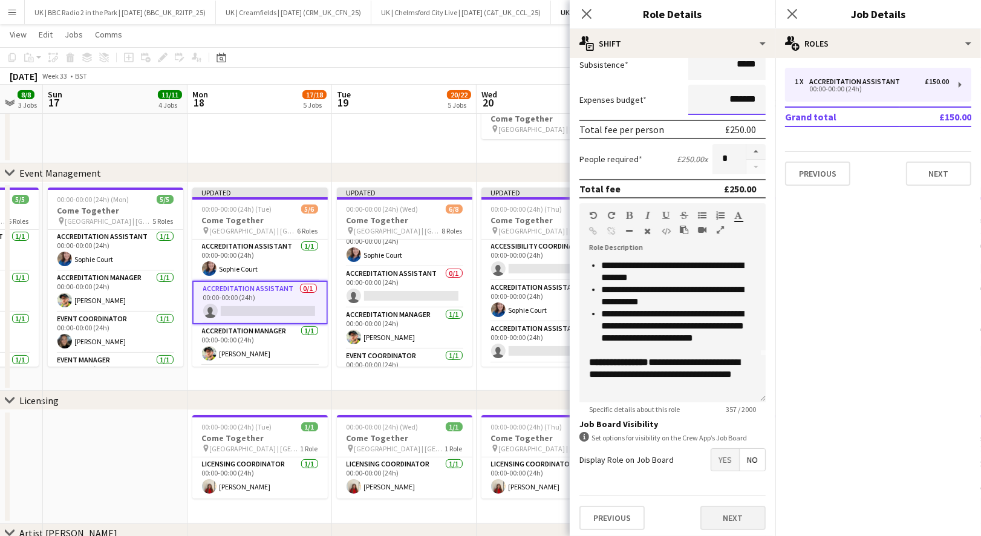
type input "*******"
click at [730, 509] on button "Next" at bounding box center [732, 517] width 65 height 24
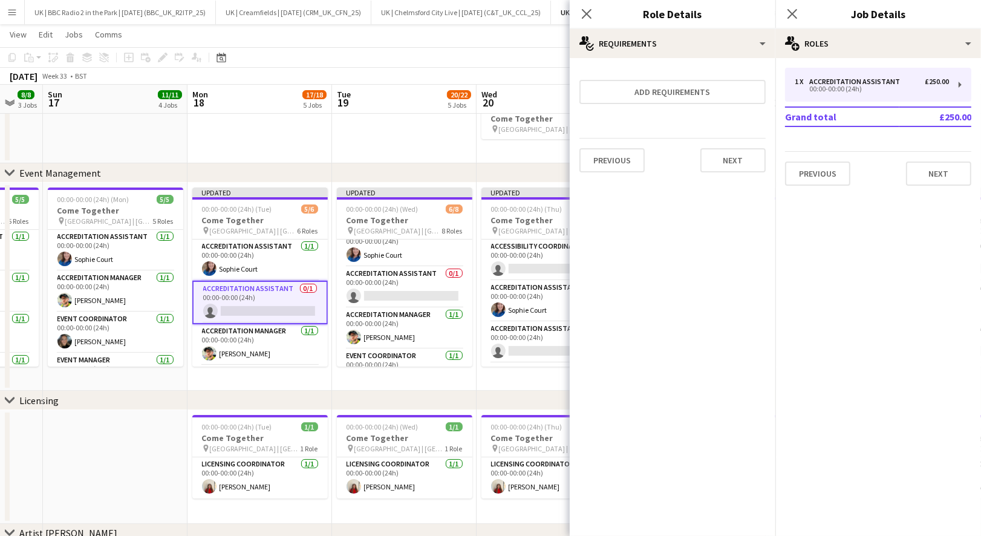
scroll to position [0, 0]
click at [730, 154] on button "Next" at bounding box center [732, 160] width 65 height 24
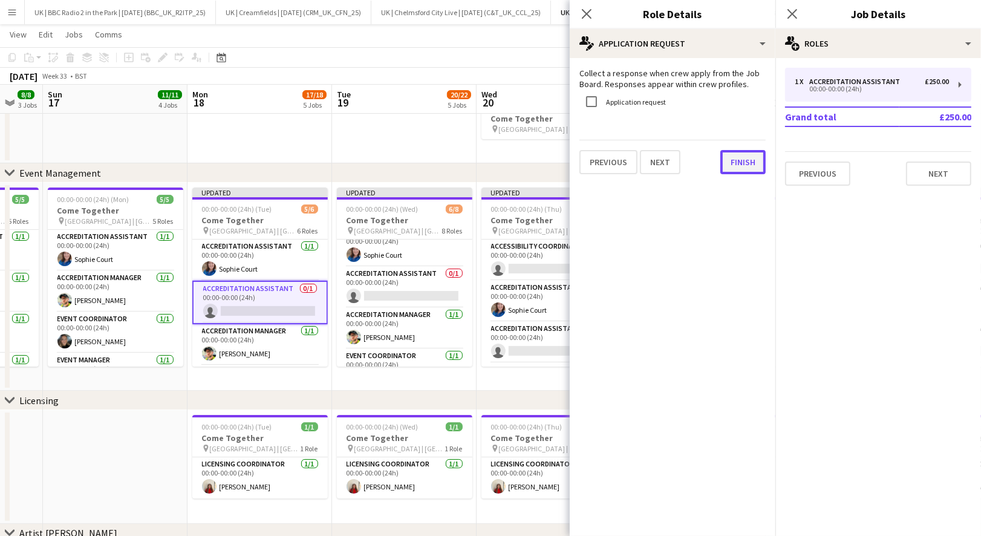
click at [740, 167] on button "Finish" at bounding box center [742, 162] width 45 height 24
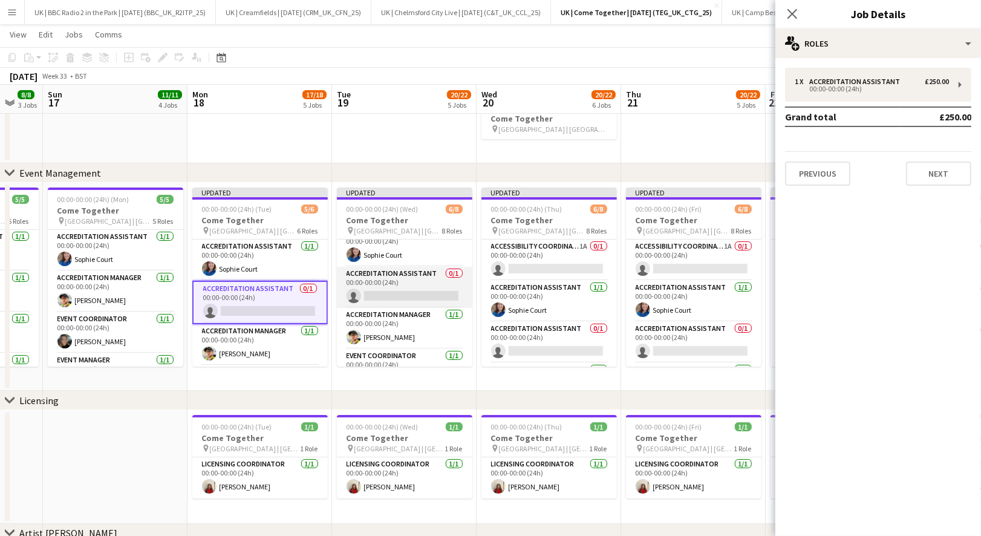
click at [381, 297] on app-card-role "Accreditation Assistant 0/1 00:00-00:00 (24h) single-neutral-actions" at bounding box center [404, 287] width 135 height 41
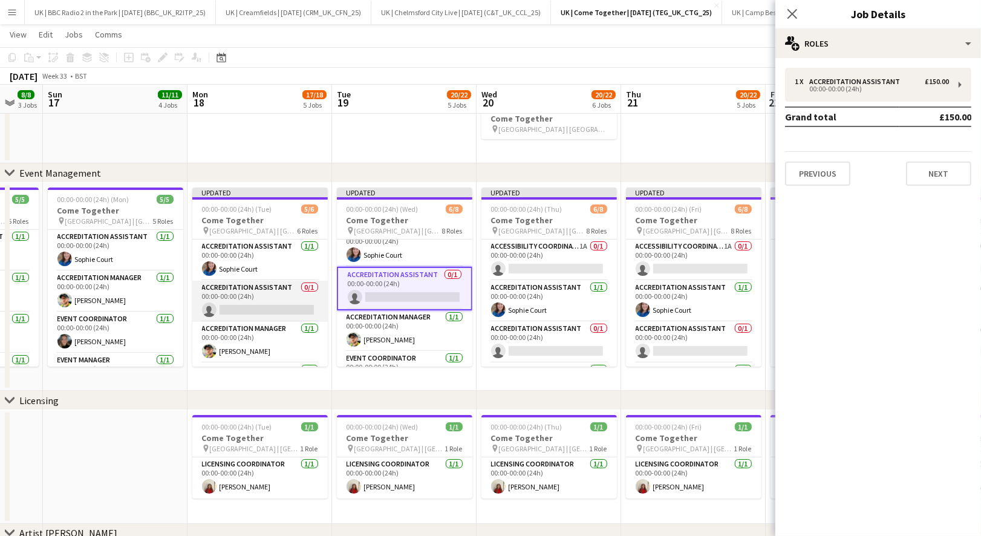
click at [255, 288] on app-card-role "Accreditation Assistant 0/1 00:00-00:00 (24h) single-neutral-actions" at bounding box center [259, 301] width 135 height 41
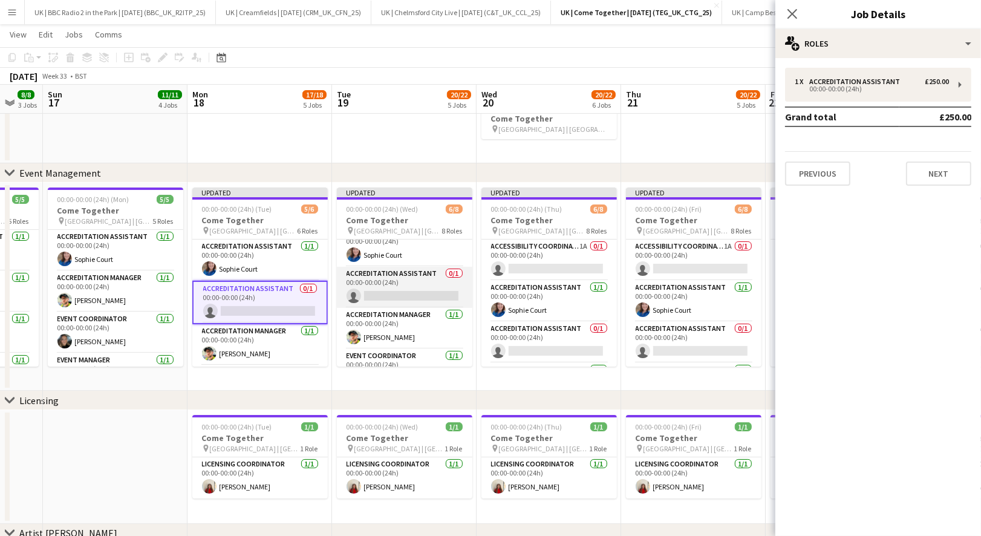
click at [409, 280] on app-card-role "Accreditation Assistant 0/1 00:00-00:00 (24h) single-neutral-actions" at bounding box center [404, 287] width 135 height 41
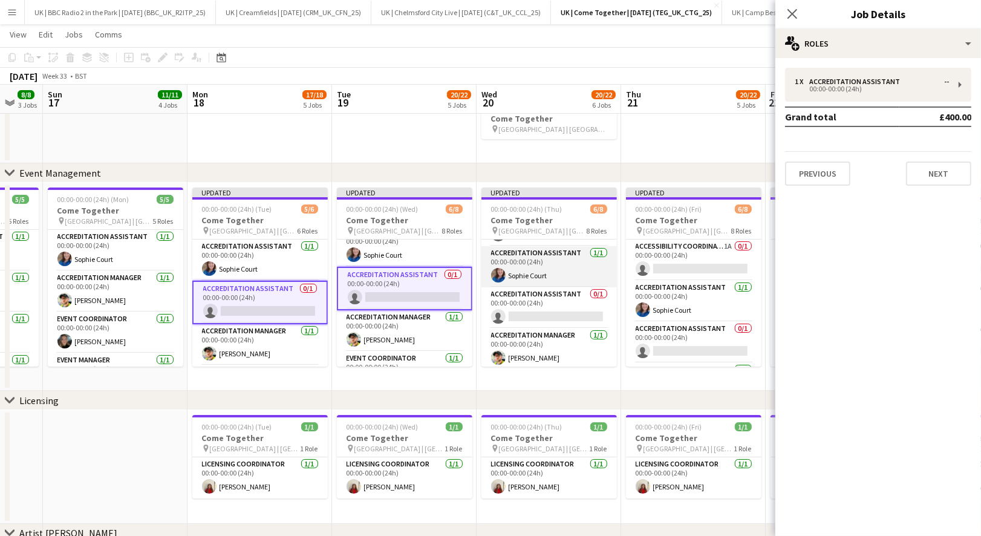
scroll to position [36, 0]
click at [563, 299] on app-card-role "Accreditation Assistant 0/1 00:00-00:00 (24h) single-neutral-actions" at bounding box center [548, 305] width 135 height 41
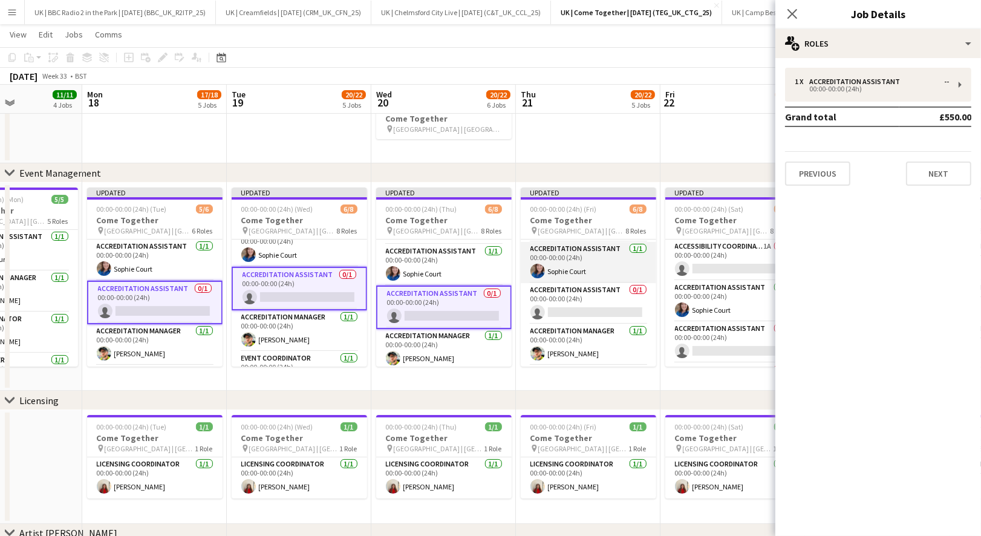
scroll to position [50, 0]
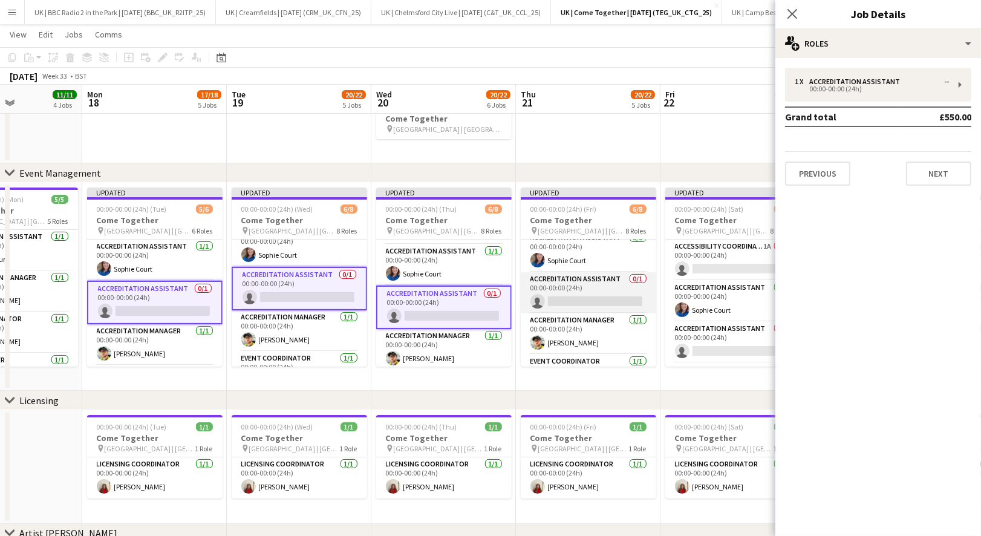
click at [574, 285] on app-card-role "Accreditation Assistant 0/1 00:00-00:00 (24h) single-neutral-actions" at bounding box center [588, 292] width 135 height 41
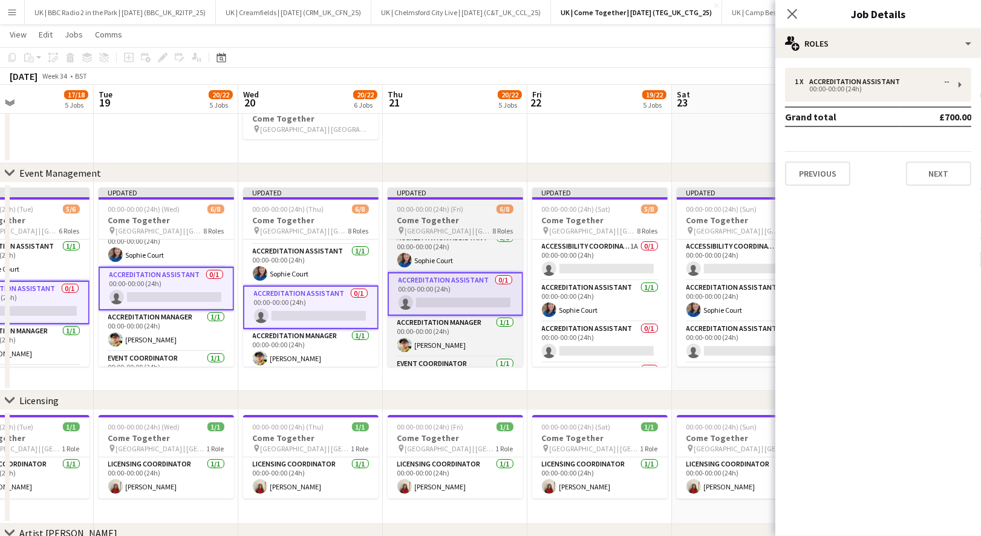
scroll to position [7, 0]
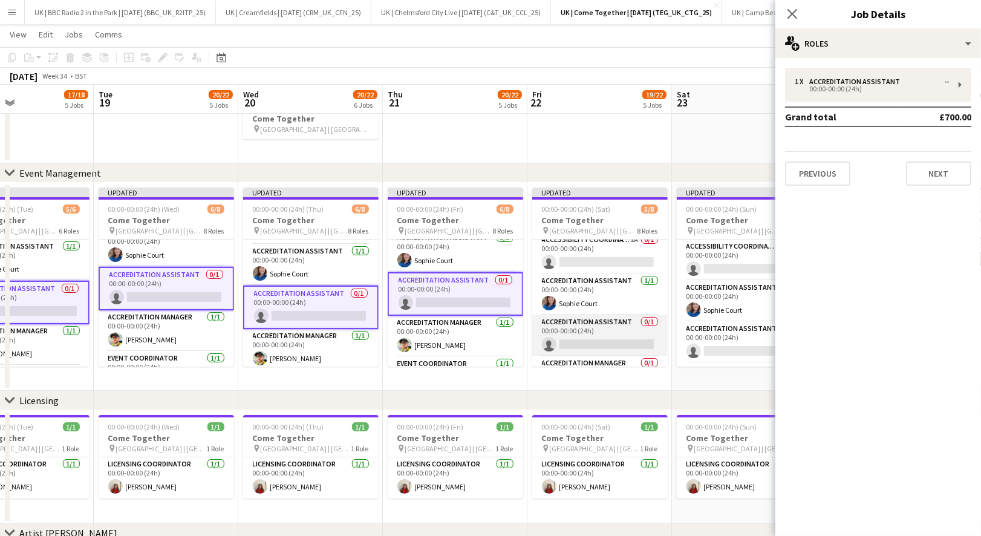
click at [575, 323] on app-card-role "Accreditation Assistant 0/1 00:00-00:00 (24h) single-neutral-actions" at bounding box center [599, 335] width 135 height 41
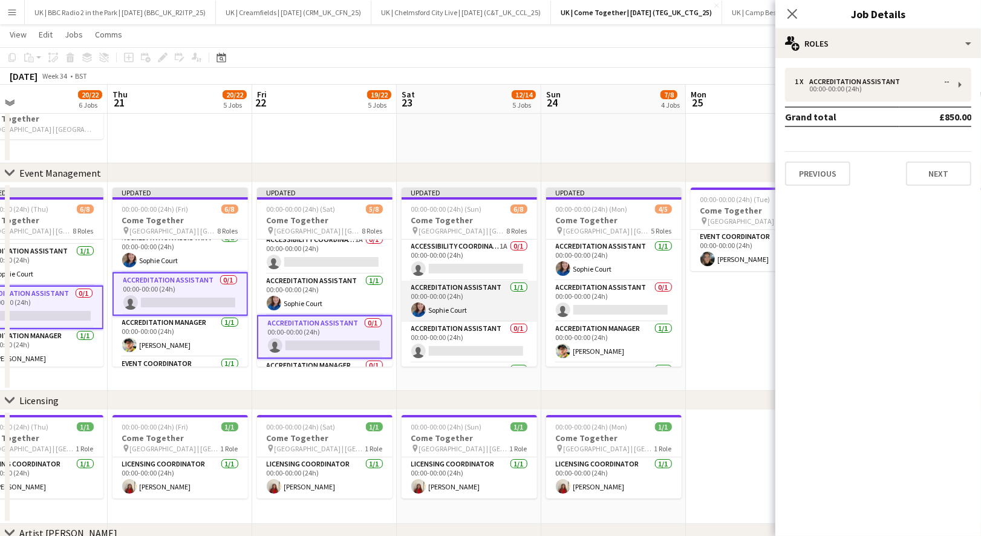
scroll to position [24, 0]
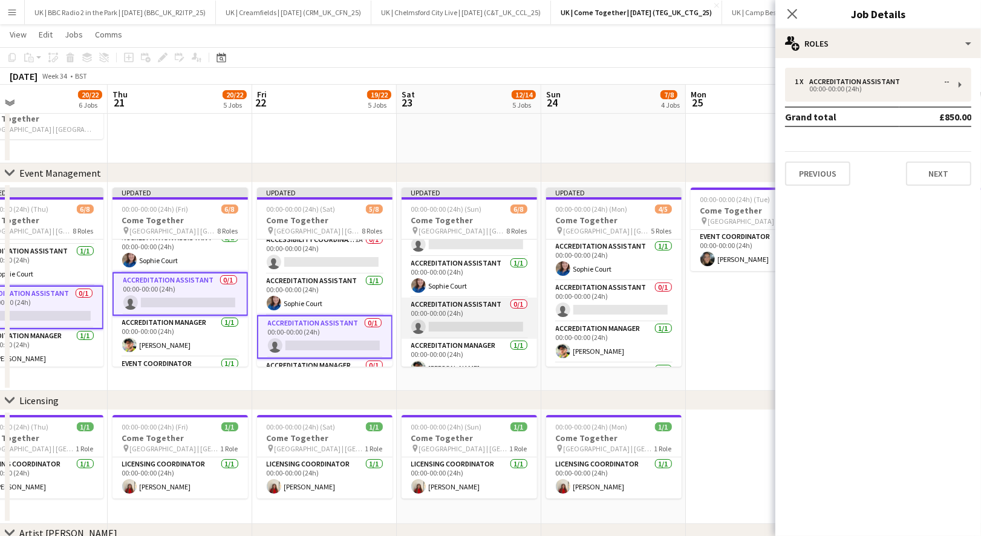
click at [454, 306] on app-card-role "Accreditation Assistant 0/1 00:00-00:00 (24h) single-neutral-actions" at bounding box center [468, 317] width 135 height 41
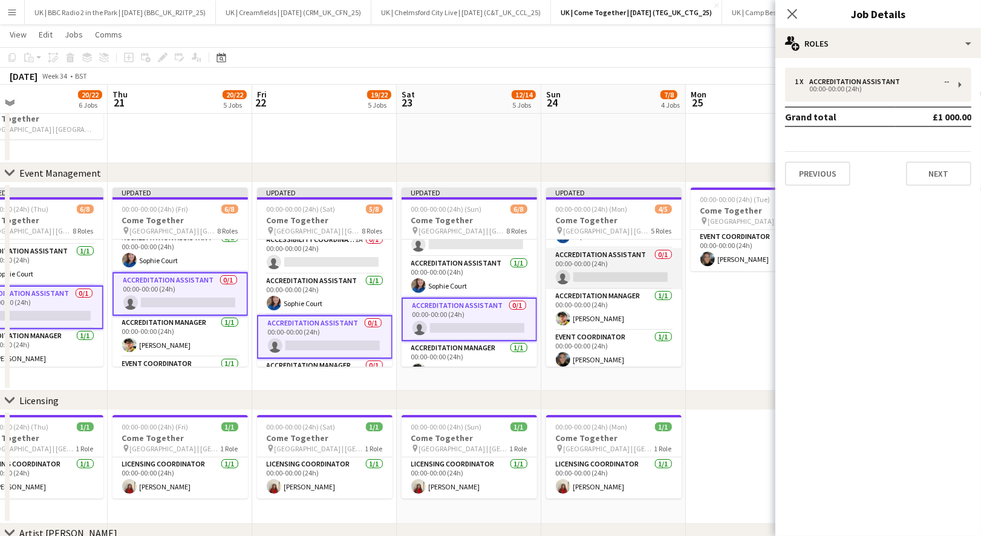
scroll to position [34, 0]
click at [611, 260] on app-card-role "Accreditation Assistant 0/1 00:00-00:00 (24h) single-neutral-actions" at bounding box center [613, 266] width 135 height 41
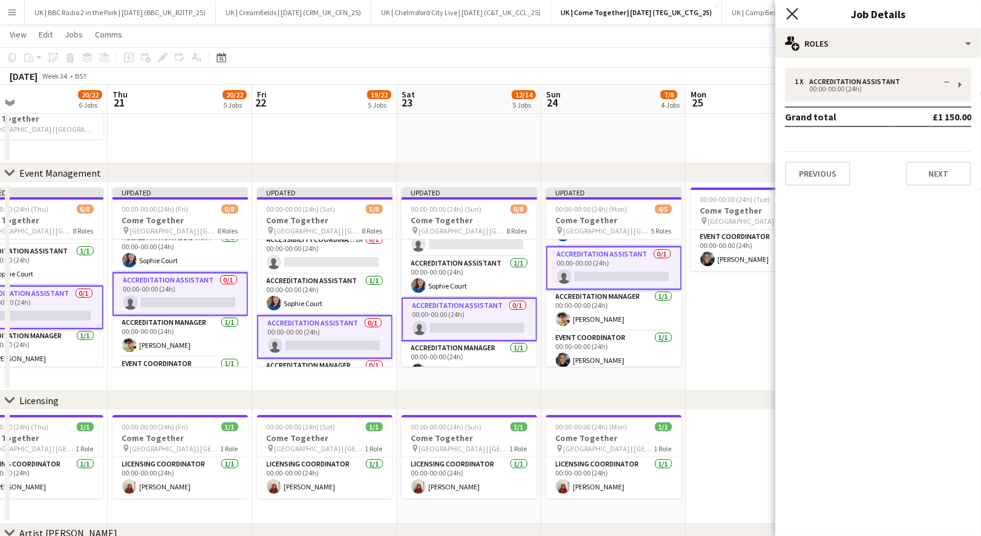
click at [794, 16] on icon at bounding box center [791, 13] width 11 height 11
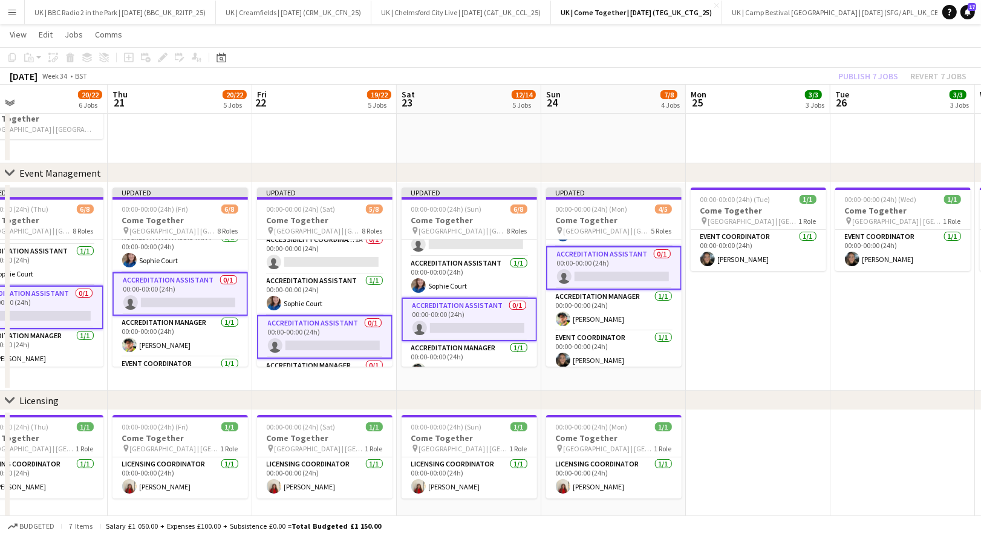
click at [623, 251] on app-card-role "Accreditation Assistant 0/1 00:00-00:00 (24h) single-neutral-actions" at bounding box center [613, 268] width 135 height 44
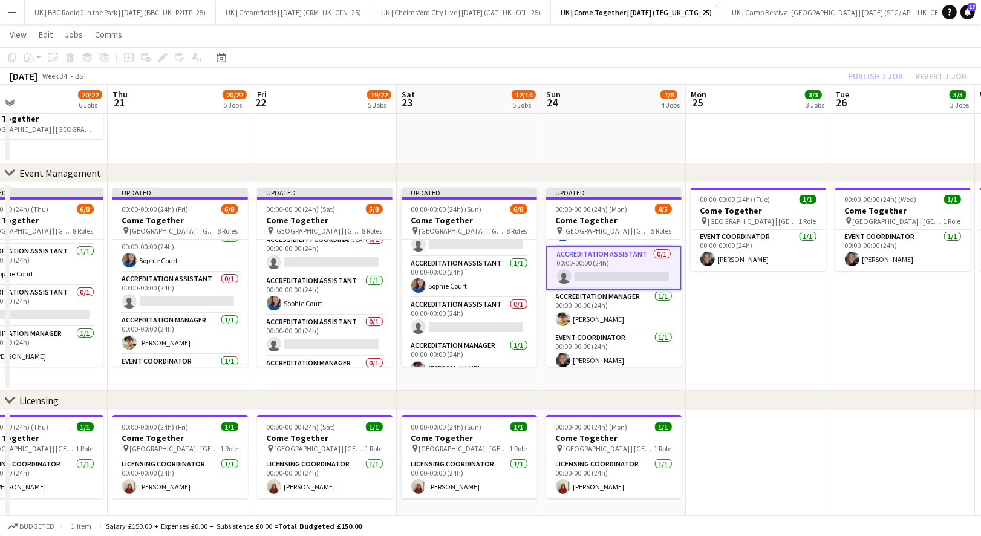
click at [623, 251] on app-card-role "Accreditation Assistant 0/1 00:00-00:00 (24h) single-neutral-actions" at bounding box center [613, 268] width 135 height 44
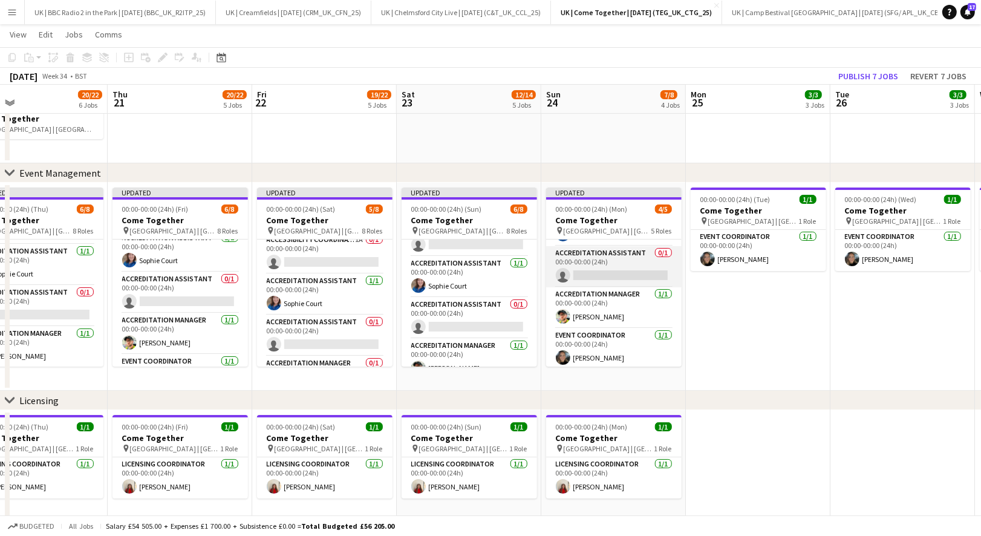
click at [598, 257] on app-card-role "Accreditation Assistant 0/1 00:00-00:00 (24h) single-neutral-actions" at bounding box center [613, 266] width 135 height 41
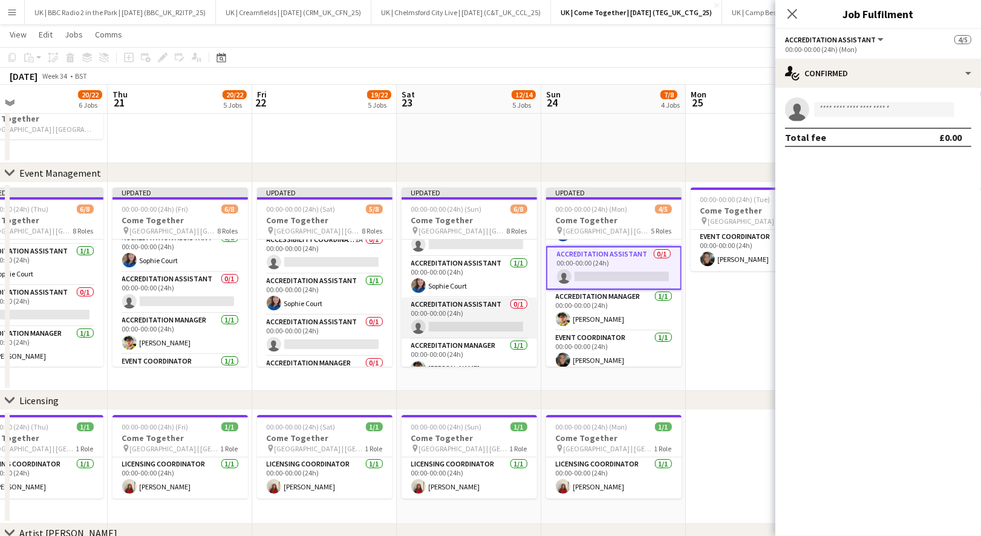
click at [478, 305] on app-card-role "Accreditation Assistant 0/1 00:00-00:00 (24h) single-neutral-actions" at bounding box center [468, 317] width 135 height 41
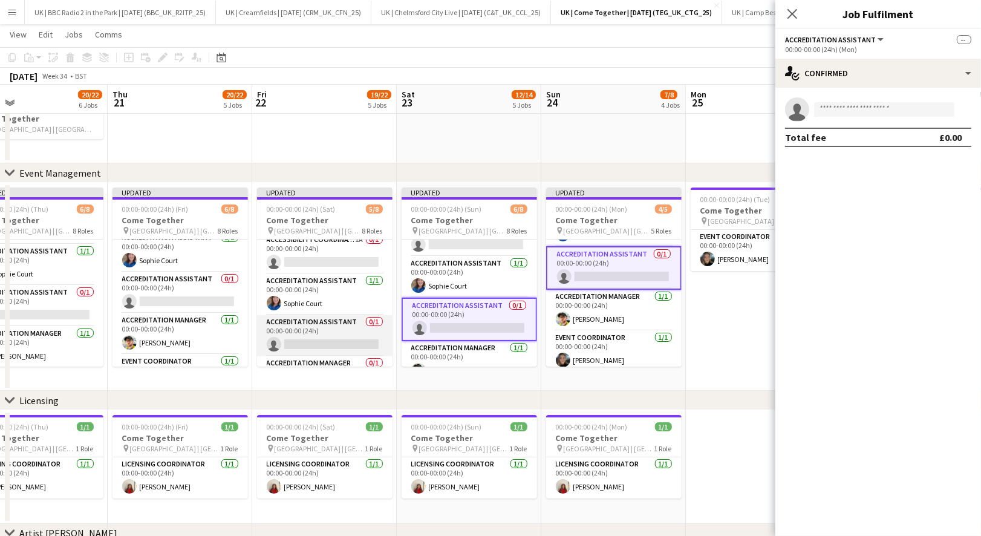
click at [330, 325] on app-card-role "Accreditation Assistant 0/1 00:00-00:00 (24h) single-neutral-actions" at bounding box center [324, 335] width 135 height 41
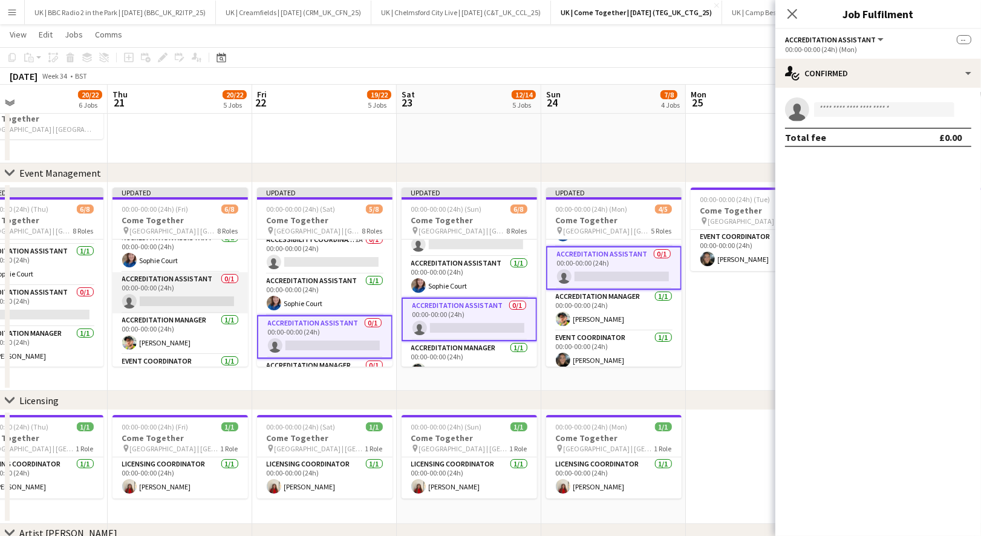
click at [171, 288] on app-card-role "Accreditation Assistant 0/1 00:00-00:00 (24h) single-neutral-actions" at bounding box center [179, 292] width 135 height 41
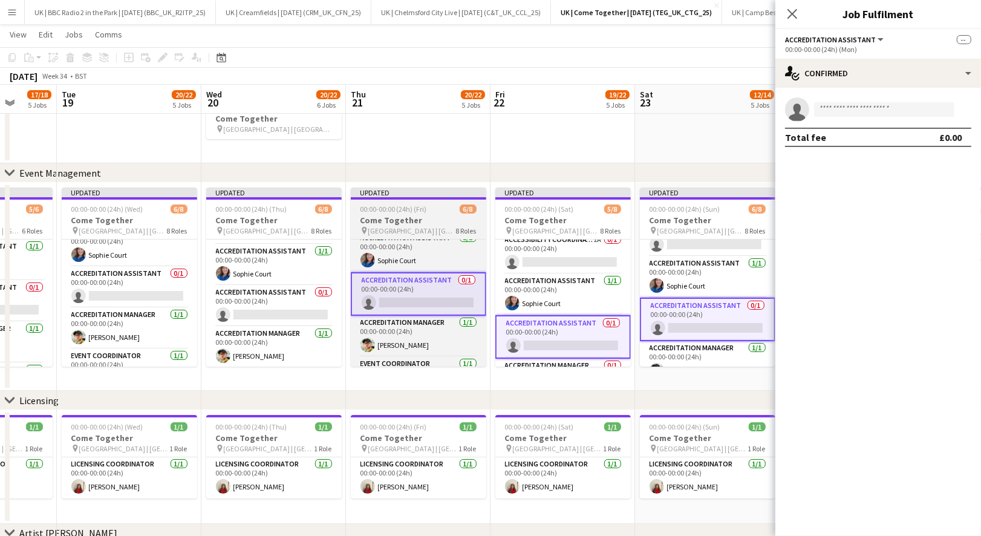
scroll to position [0, 377]
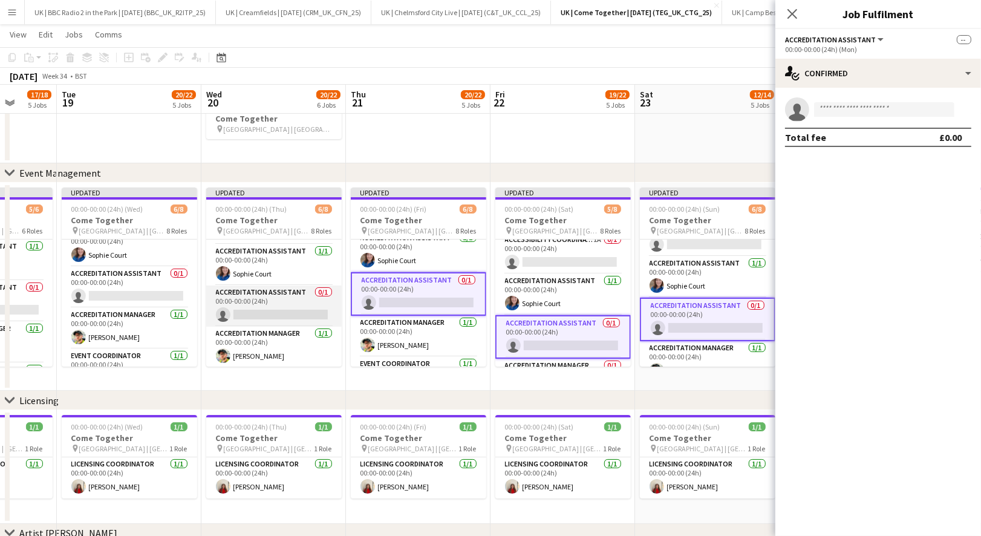
click at [250, 294] on app-card-role "Accreditation Assistant 0/1 00:00-00:00 (24h) single-neutral-actions" at bounding box center [273, 305] width 135 height 41
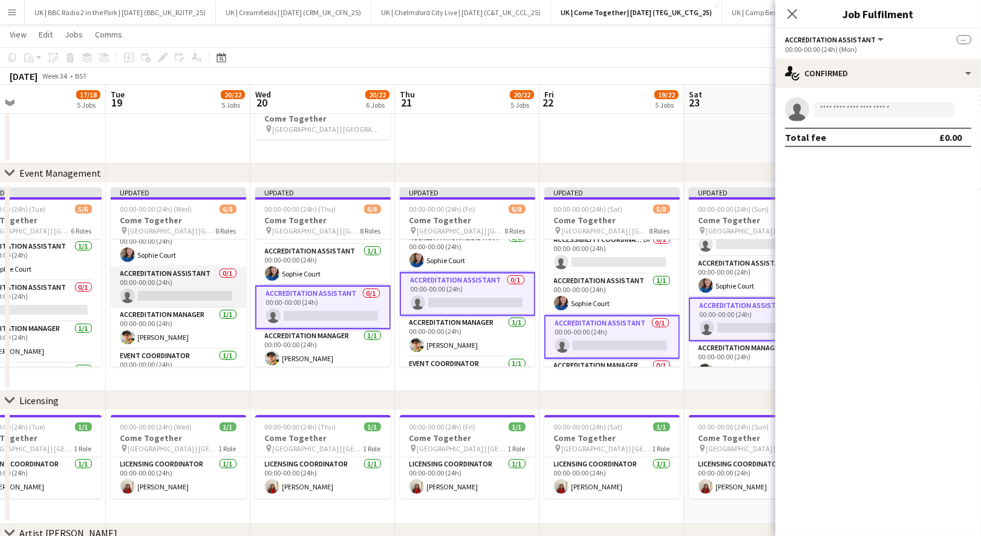
click at [185, 281] on app-card-role "Accreditation Assistant 0/1 00:00-00:00 (24h) single-neutral-actions" at bounding box center [178, 287] width 135 height 41
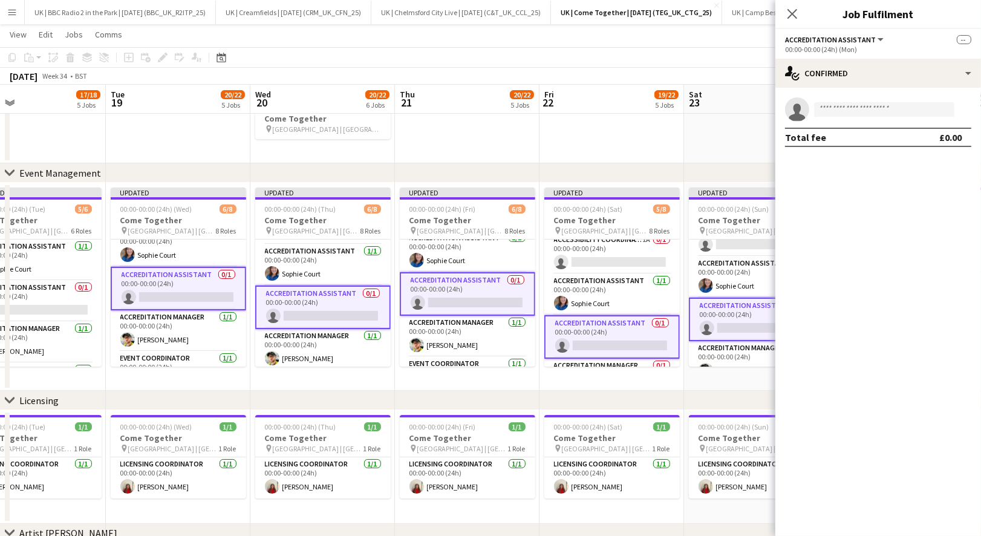
scroll to position [0, 339]
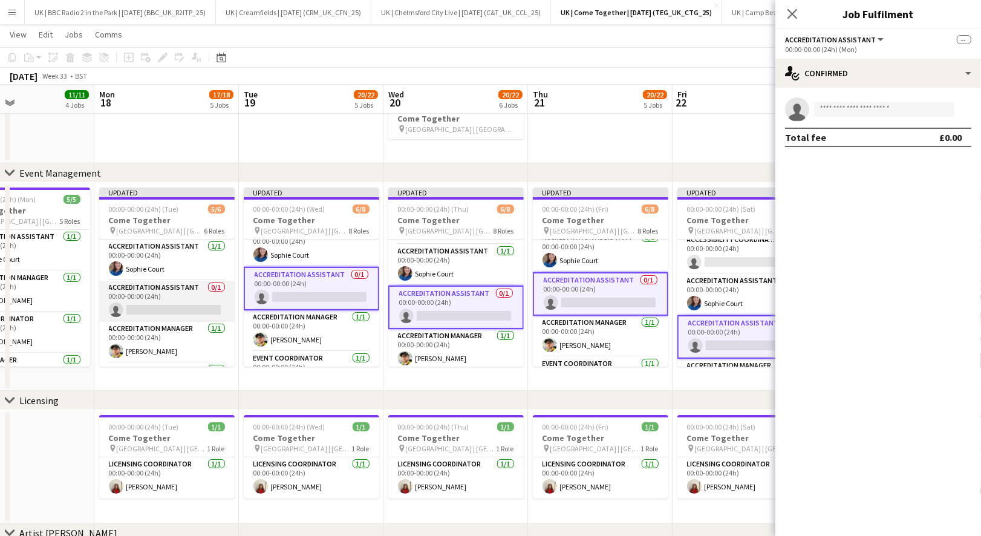
click at [174, 291] on app-card-role "Accreditation Assistant 0/1 00:00-00:00 (24h) single-neutral-actions" at bounding box center [166, 301] width 135 height 41
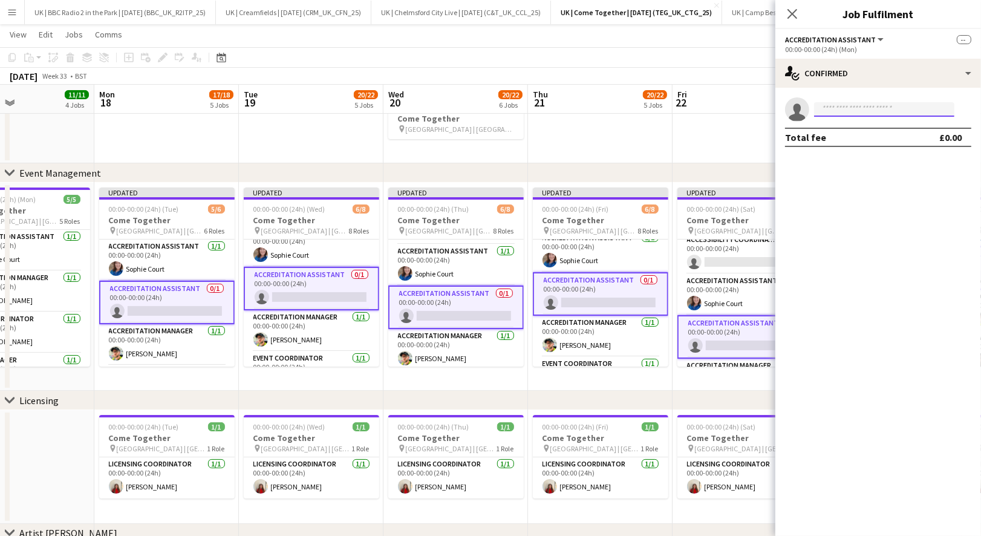
click at [855, 105] on input at bounding box center [884, 109] width 140 height 15
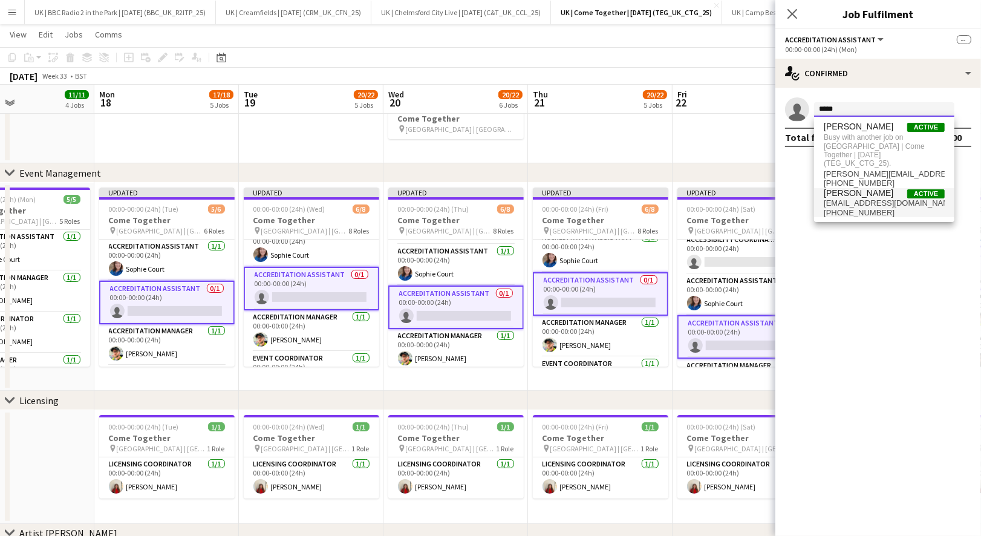
type input "*****"
click at [864, 198] on span "benjaminpryor2004@gmail.com" at bounding box center [883, 203] width 121 height 10
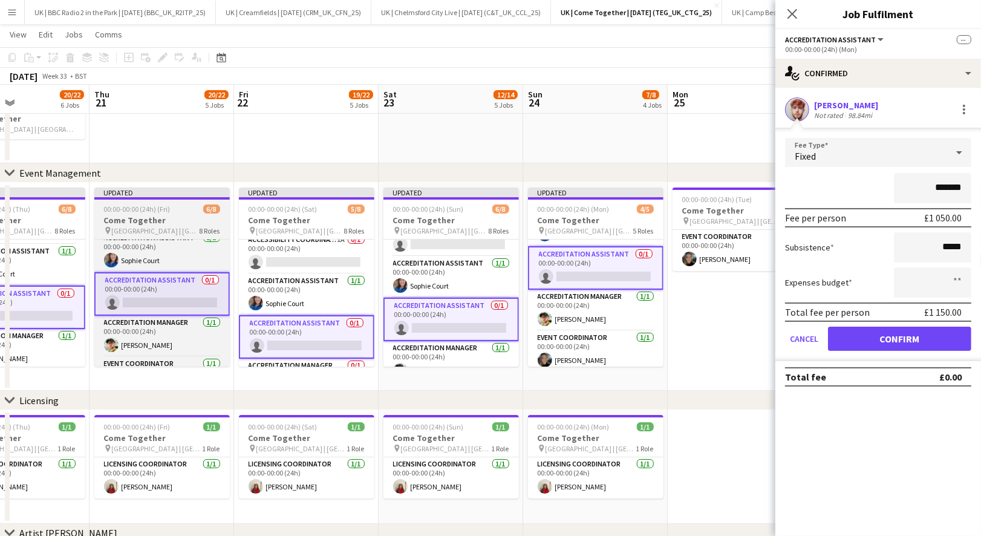
scroll to position [0, 506]
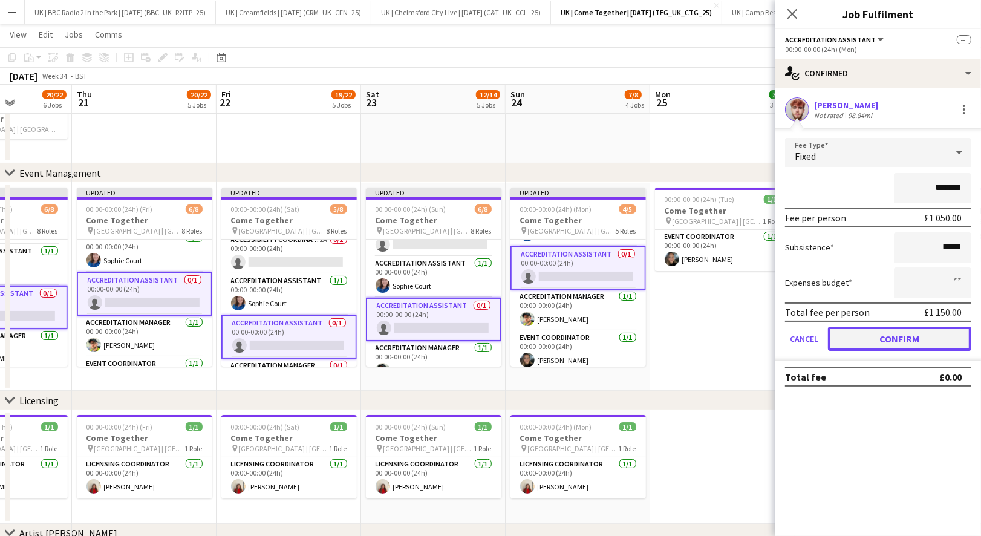
click at [864, 339] on button "Confirm" at bounding box center [899, 338] width 143 height 24
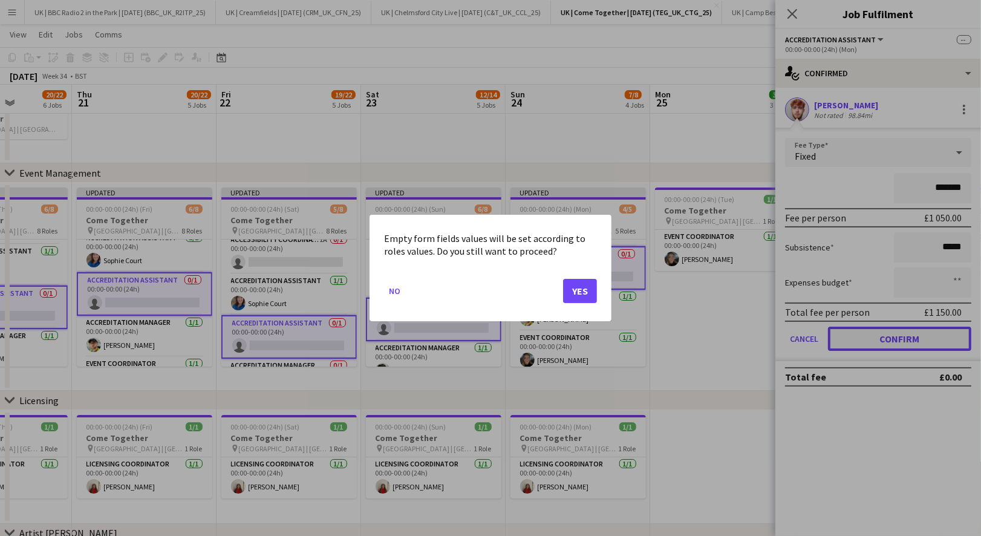
scroll to position [0, 0]
click at [585, 290] on button "Yes" at bounding box center [580, 291] width 34 height 24
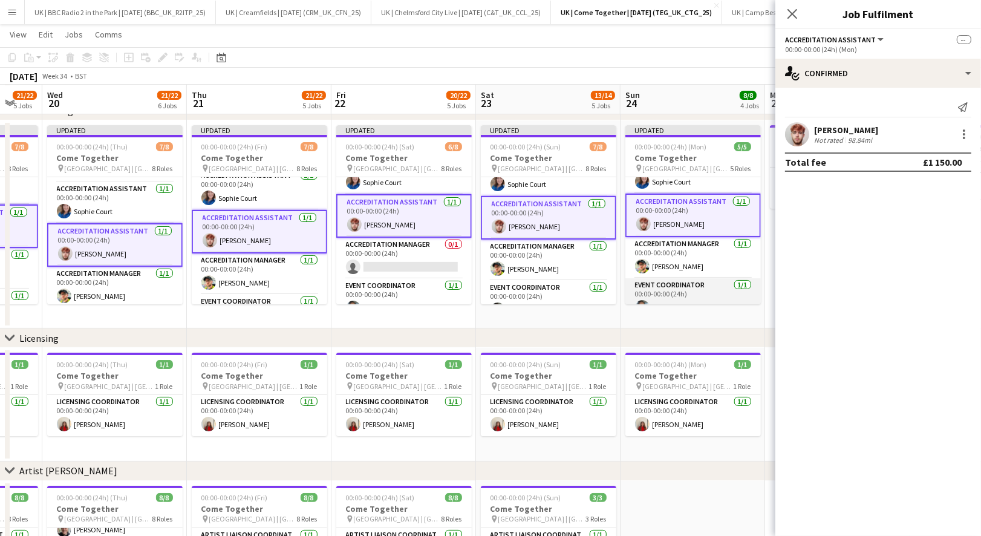
scroll to position [24, 0]
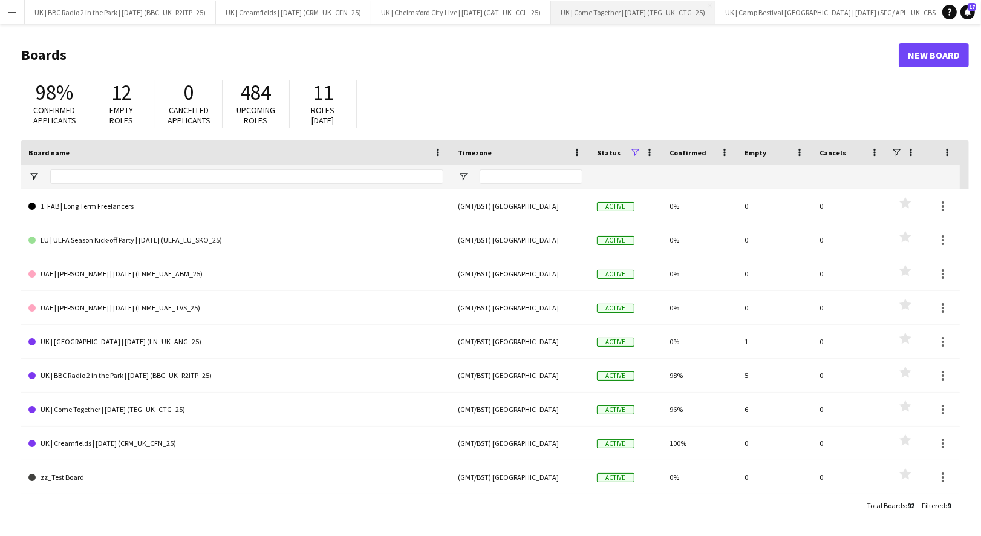
click at [605, 15] on button "UK | Come Together | [DATE] (TEG_UK_CTG_25) Close" at bounding box center [633, 13] width 164 height 24
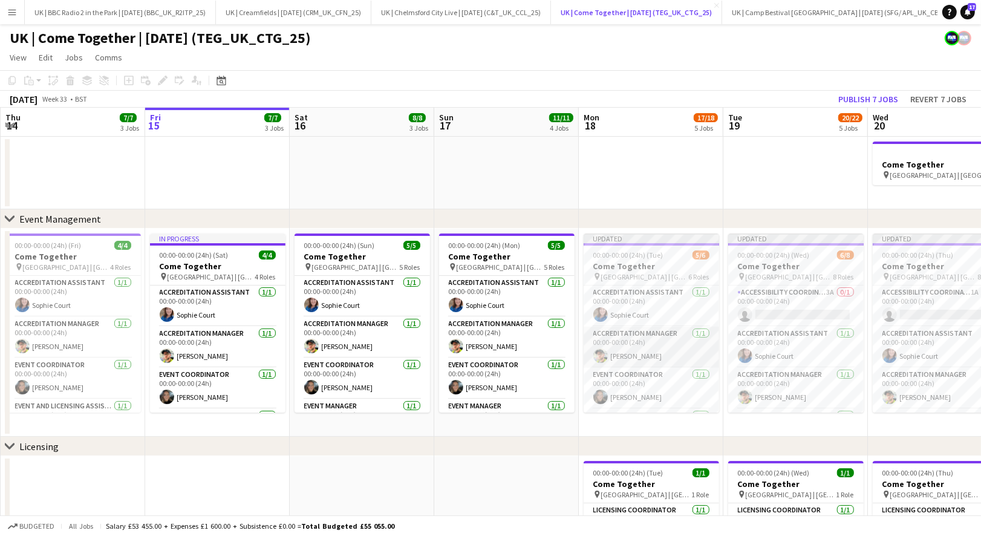
scroll to position [0, 480]
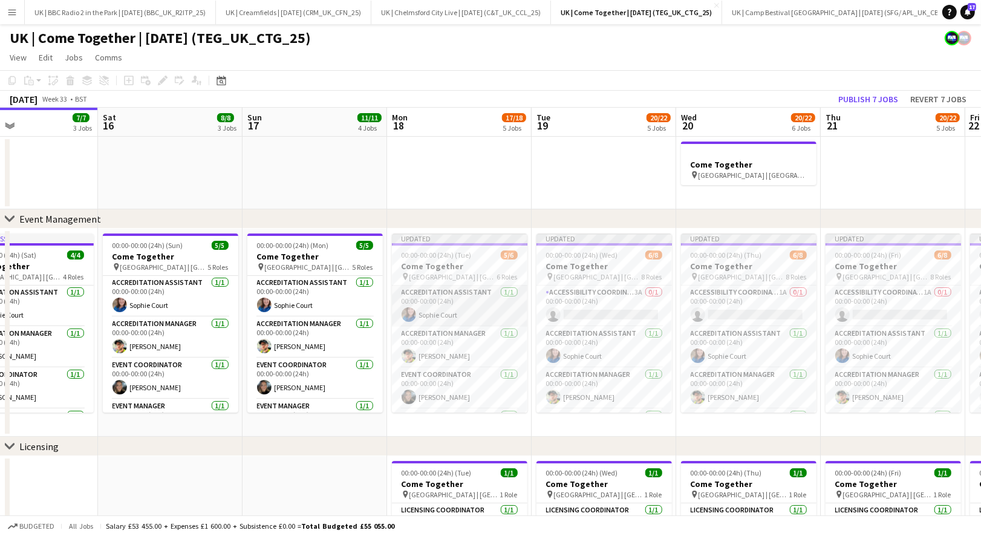
click at [454, 308] on app-card-role "Accreditation Assistant [DATE] 00:00-00:00 (24h) [PERSON_NAME]" at bounding box center [459, 305] width 135 height 41
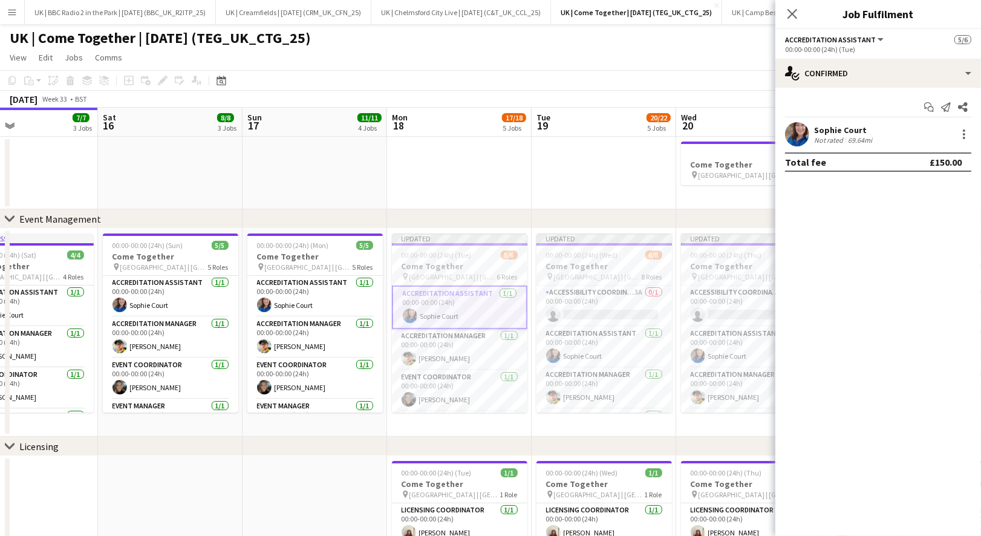
click at [804, 136] on app-user-avatar at bounding box center [797, 134] width 24 height 24
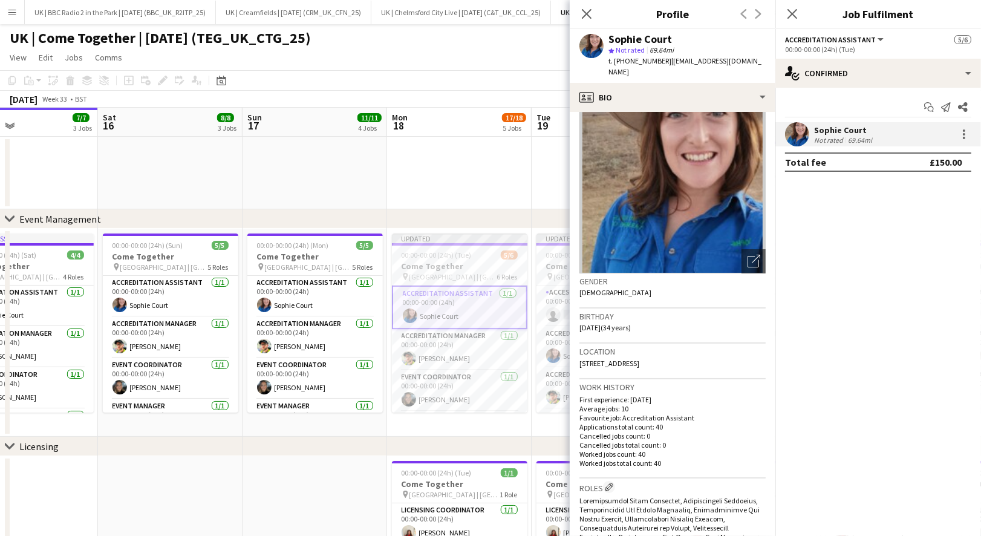
scroll to position [0, 0]
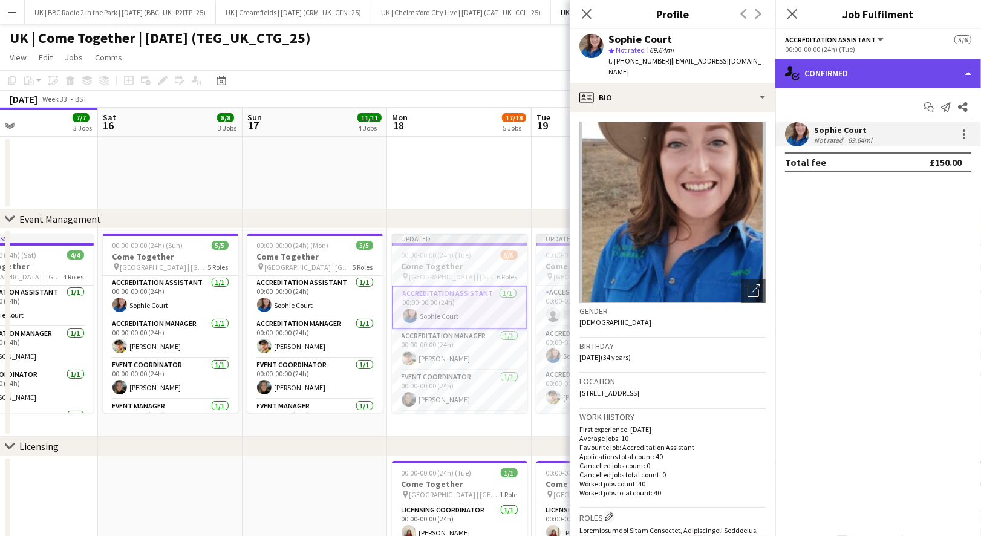
click at [859, 77] on div "single-neutral-actions-check-2 Confirmed" at bounding box center [878, 73] width 206 height 29
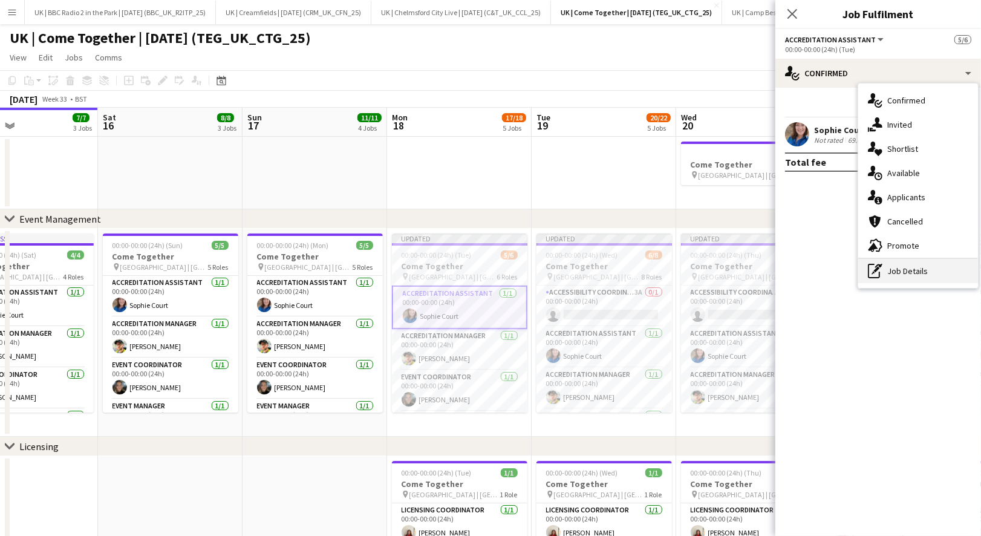
click at [900, 270] on div "pen-write Job Details" at bounding box center [918, 271] width 120 height 24
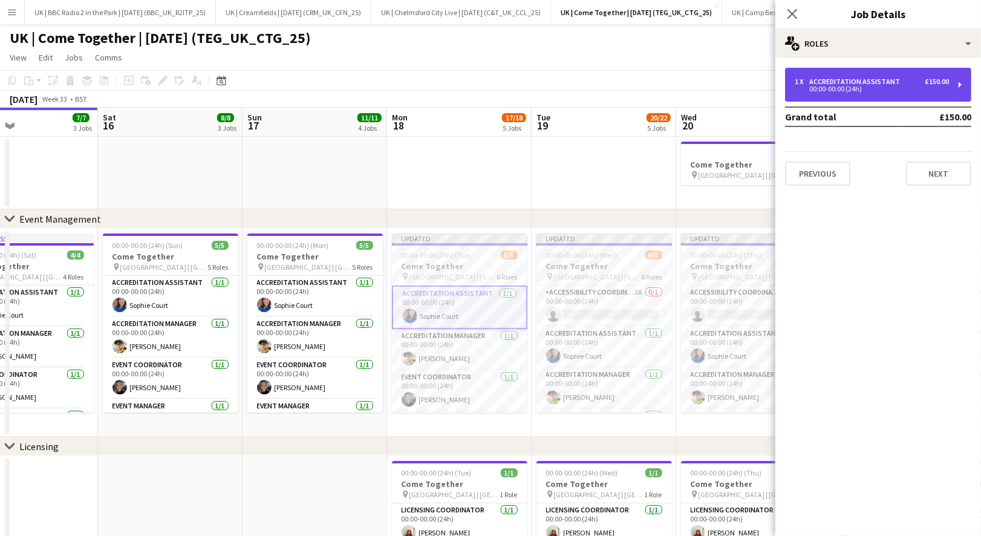
click at [839, 92] on div "00:00-00:00 (24h)" at bounding box center [871, 89] width 154 height 6
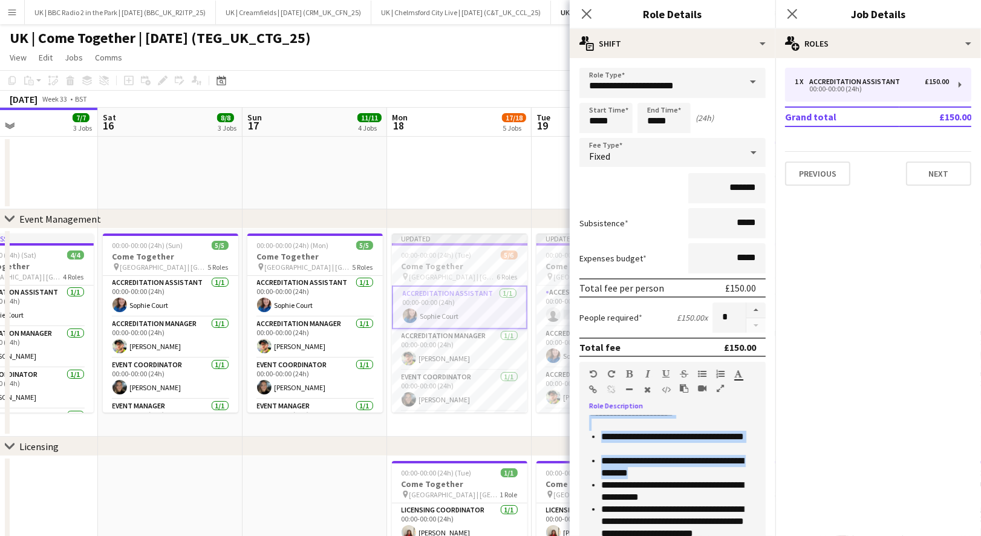
scroll to position [141, 0]
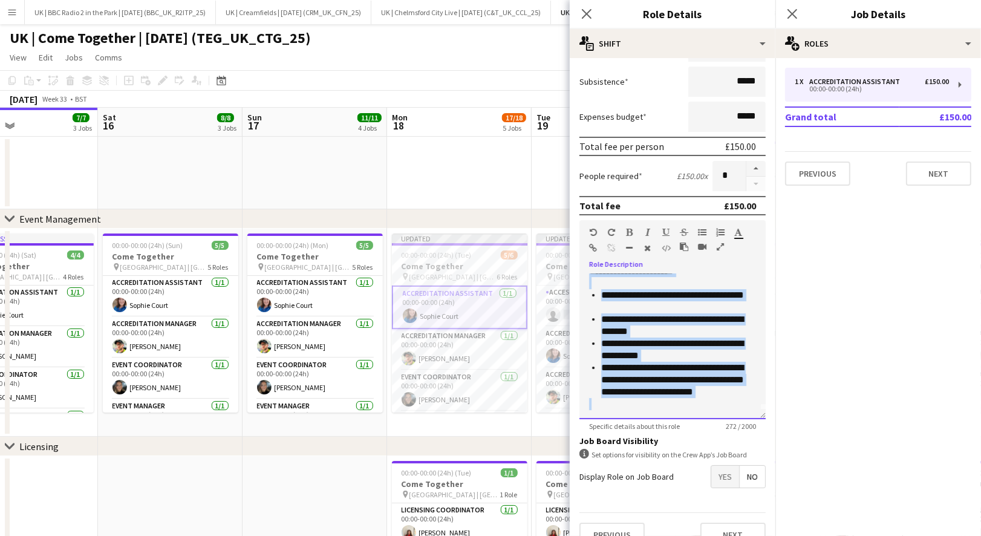
drag, startPoint x: 591, startPoint y: 420, endPoint x: 707, endPoint y: 414, distance: 116.9
click at [707, 414] on div "**********" at bounding box center [672, 346] width 186 height 145
copy div "**********"
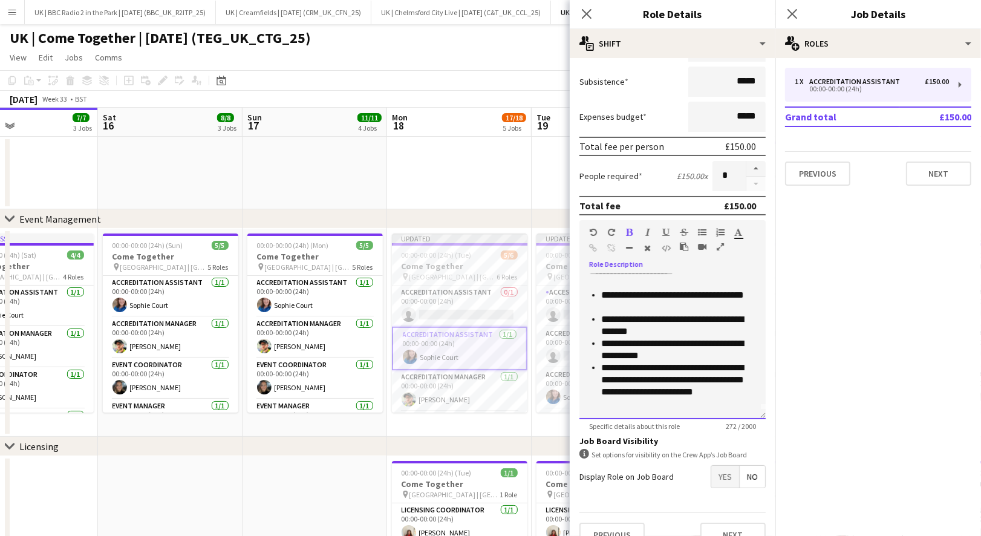
scroll to position [158, 0]
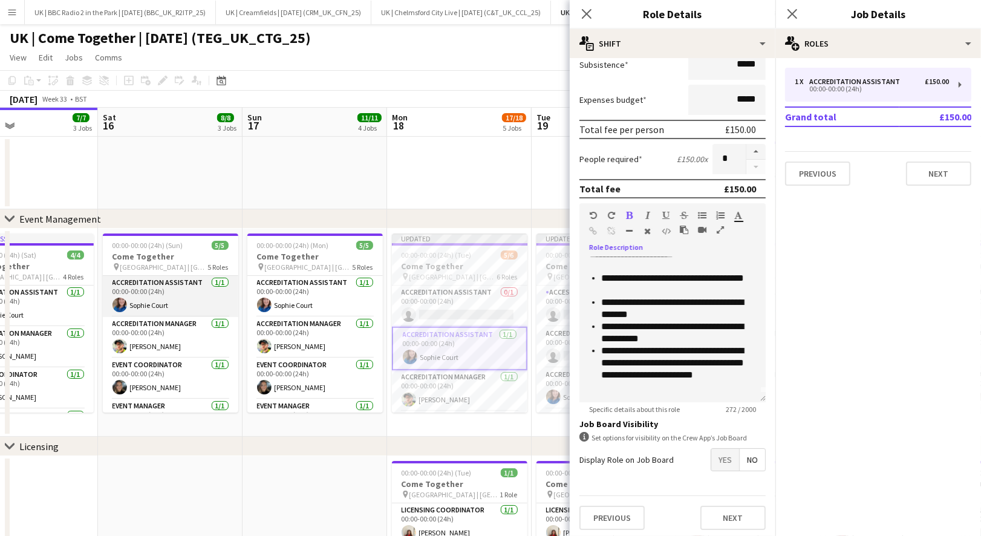
click at [189, 298] on app-card-role "Accreditation Assistant [DATE] 00:00-00:00 (24h) [PERSON_NAME]" at bounding box center [170, 296] width 135 height 41
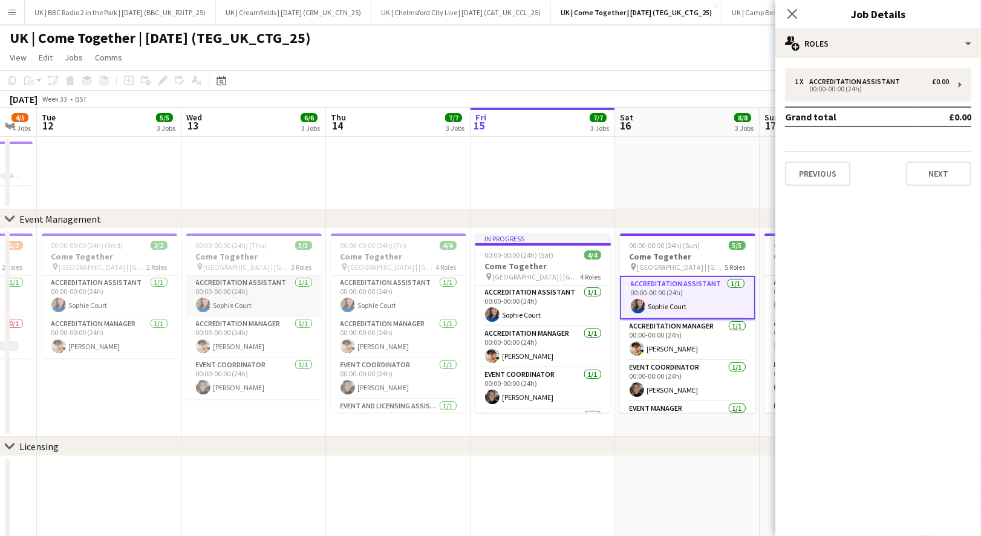
scroll to position [0, 331]
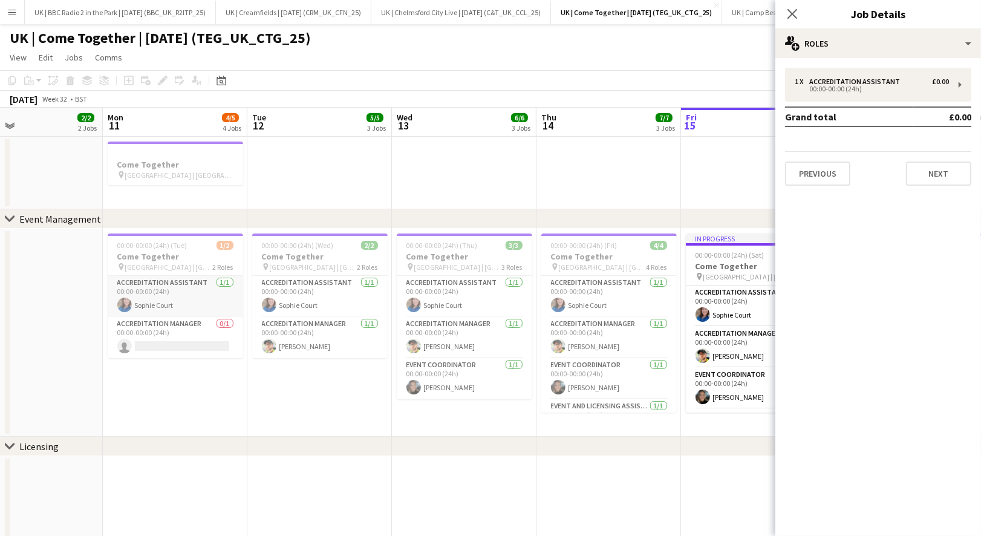
click at [190, 304] on app-card-role "Accreditation Assistant [DATE] 00:00-00:00 (24h) [PERSON_NAME]" at bounding box center [175, 296] width 135 height 41
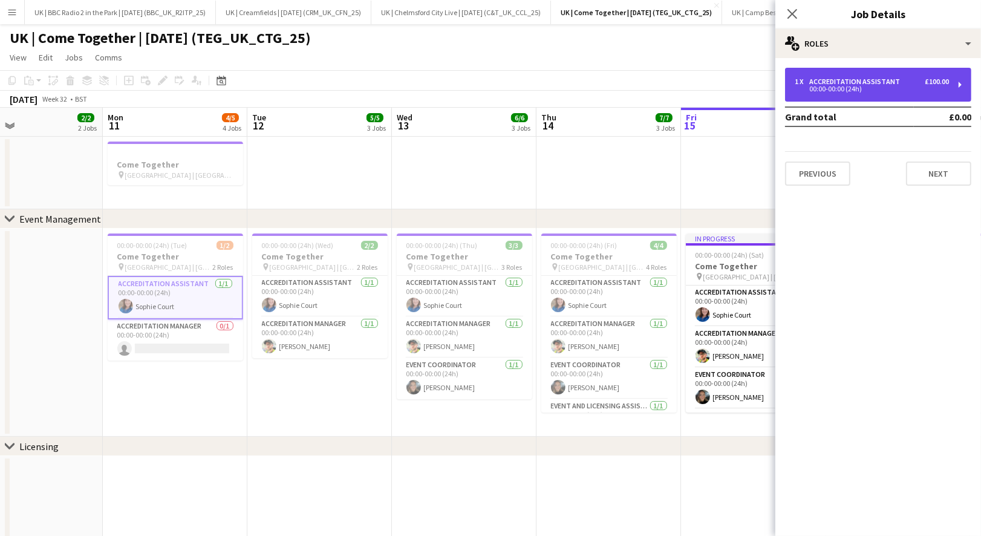
click at [885, 94] on div "1 x Accreditation Assistant £100.00 00:00-00:00 (24h)" at bounding box center [878, 85] width 186 height 34
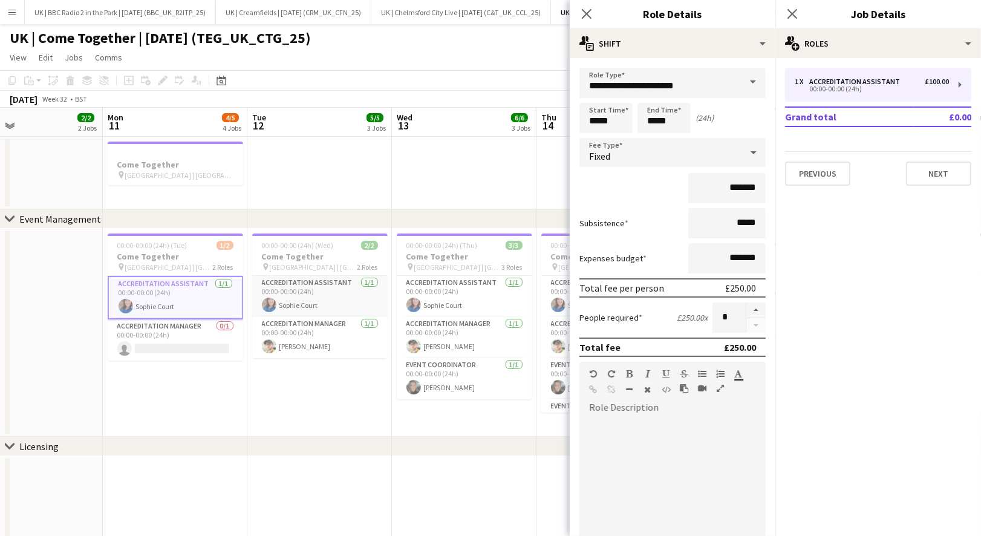
click at [334, 300] on app-card-role "Accreditation Assistant [DATE] 00:00-00:00 (24h) [PERSON_NAME]" at bounding box center [319, 296] width 135 height 41
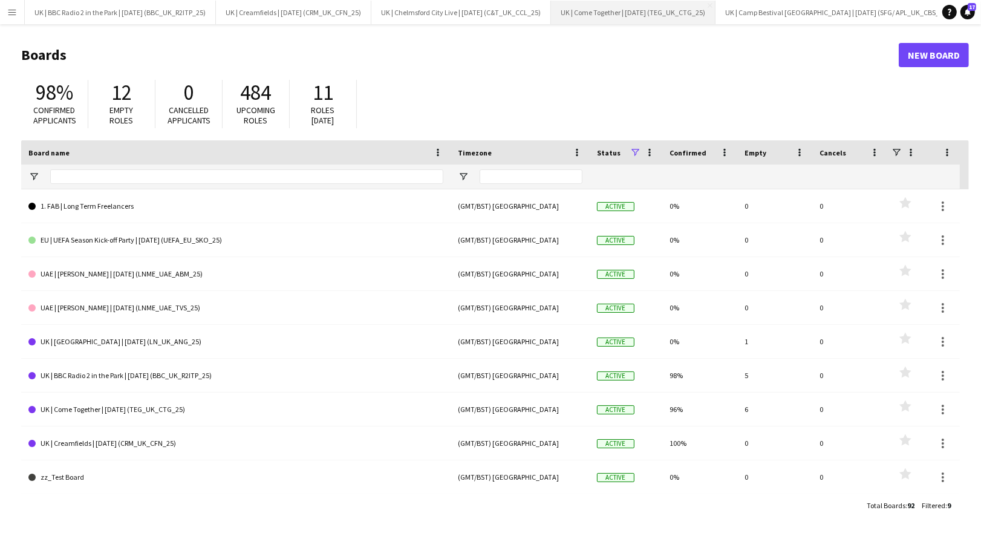
click at [636, 13] on button "UK | Come Together | Aug 2025 (TEG_UK_CTG_25) Close" at bounding box center [633, 13] width 164 height 24
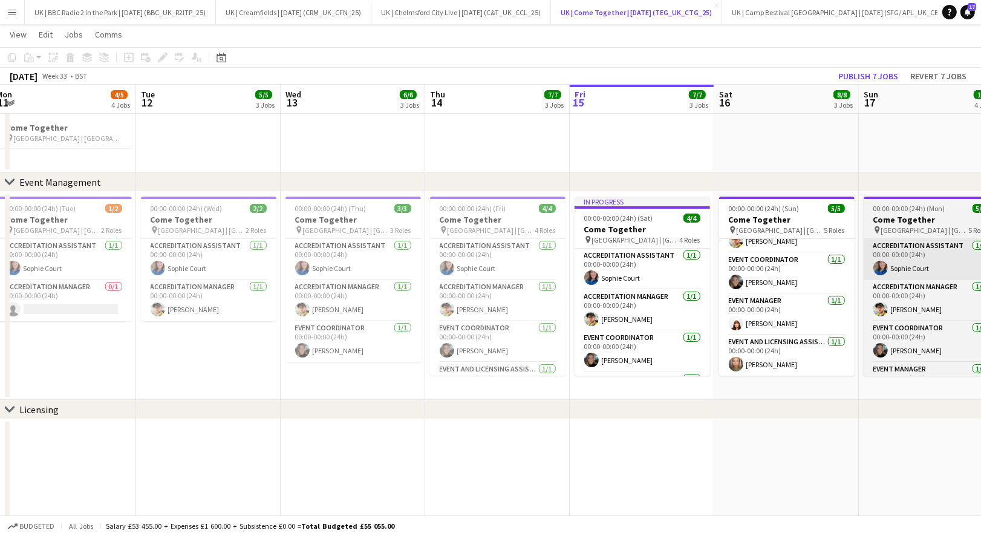
scroll to position [0, 293]
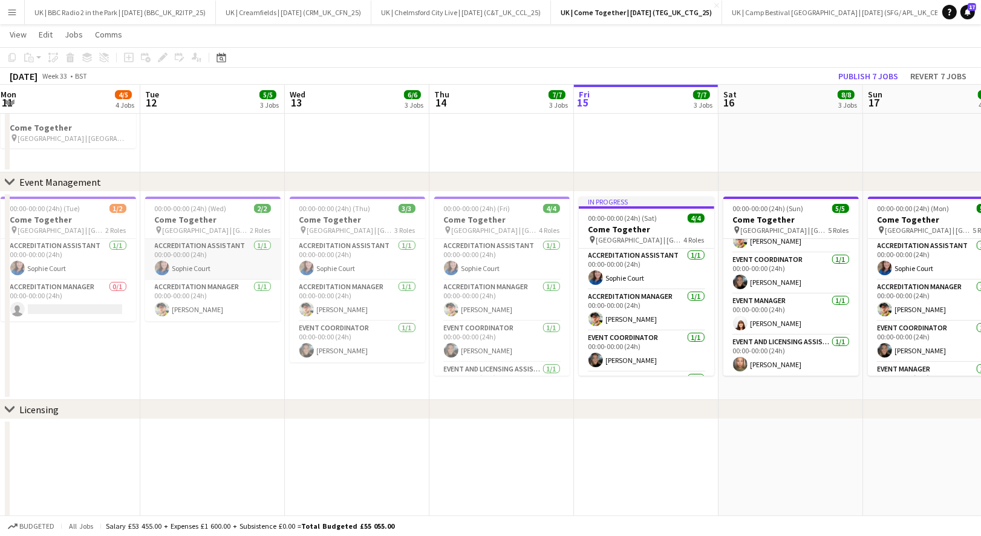
click at [183, 257] on app-card-role "Accreditation Assistant [DATE] 00:00-00:00 (24h) [PERSON_NAME]" at bounding box center [212, 259] width 135 height 41
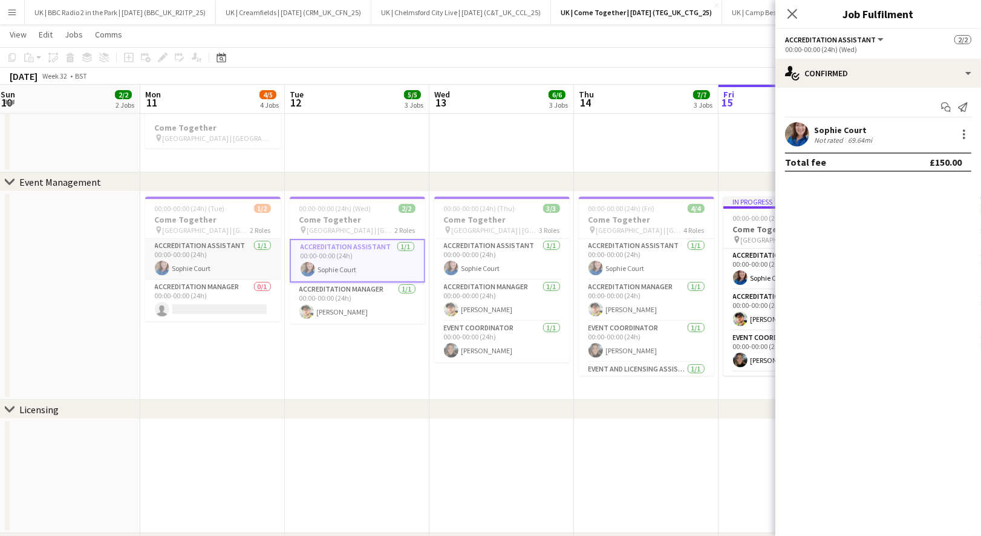
scroll to position [0, 383]
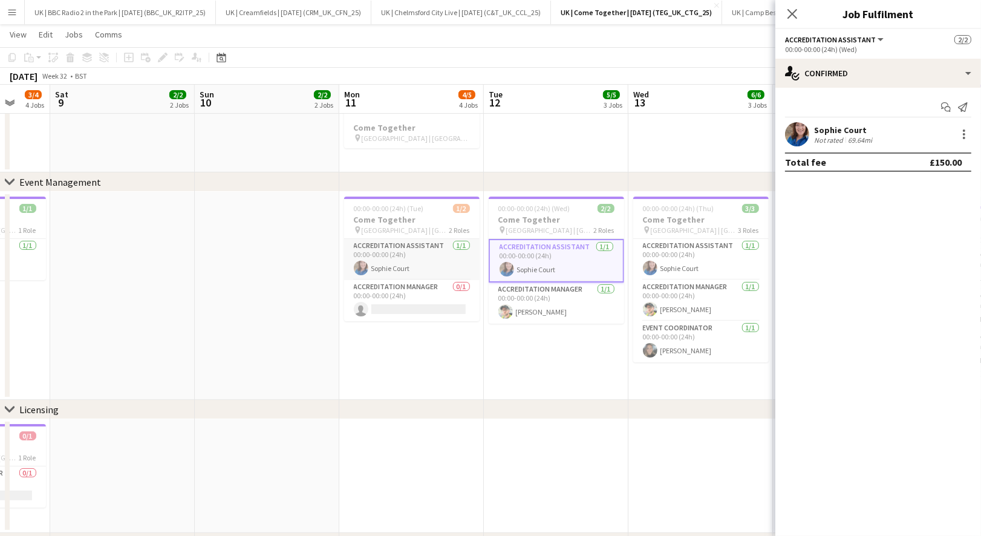
click at [400, 258] on app-card-role "Accreditation Assistant [DATE] 00:00-00:00 (24h) [PERSON_NAME]" at bounding box center [411, 259] width 135 height 41
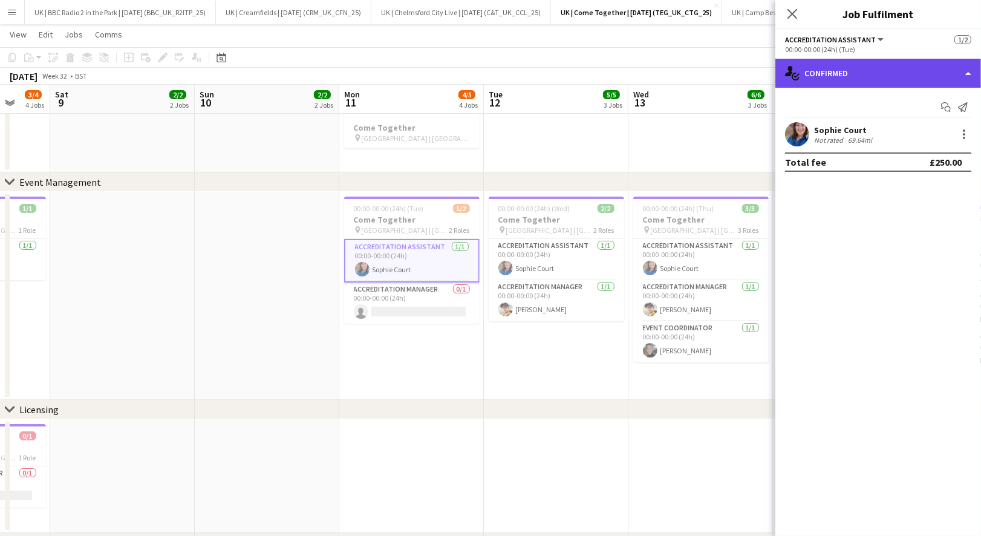
click at [898, 71] on div "single-neutral-actions-check-2 Confirmed" at bounding box center [878, 73] width 206 height 29
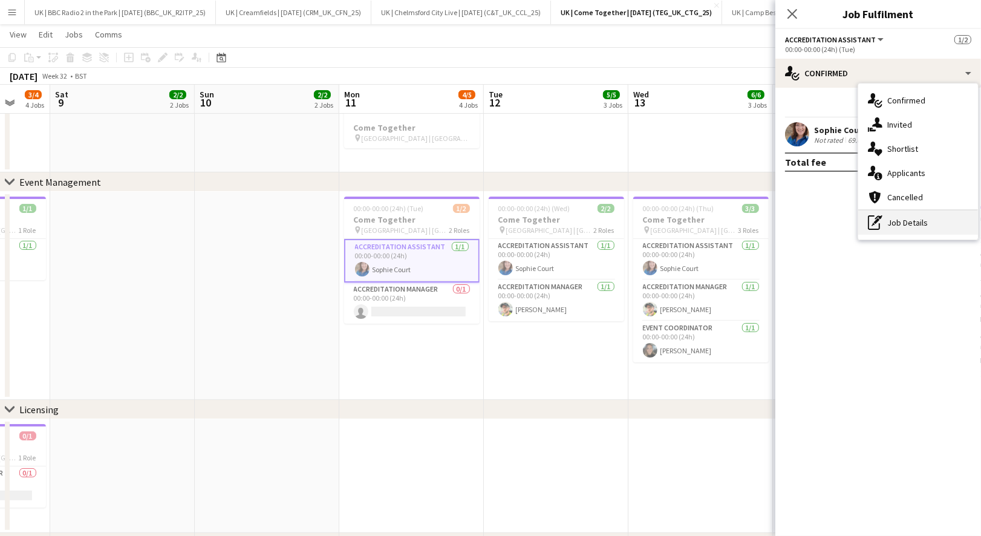
click at [903, 221] on div "pen-write Job Details" at bounding box center [918, 222] width 120 height 24
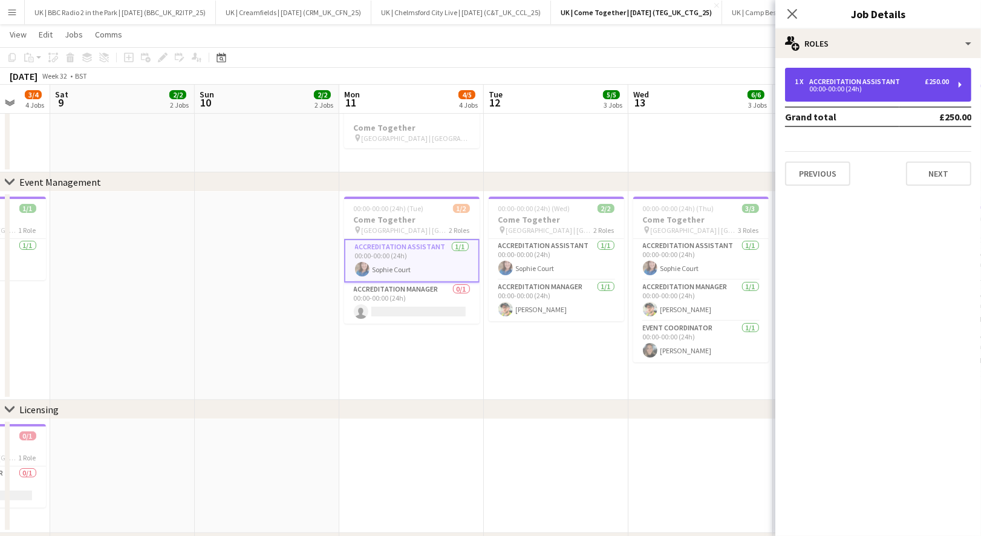
click at [866, 81] on div "Accreditation Assistant" at bounding box center [857, 81] width 96 height 8
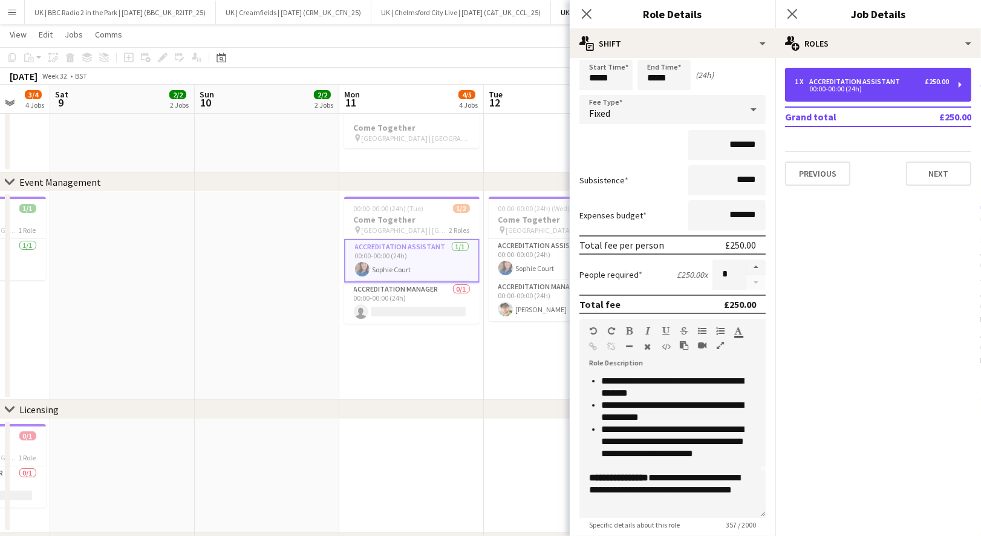
scroll to position [44, 0]
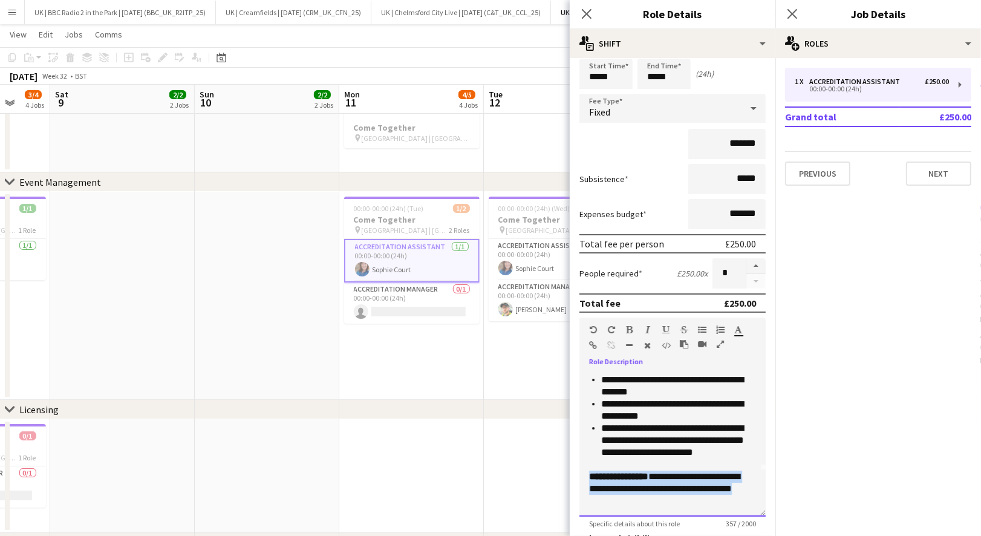
drag, startPoint x: 631, startPoint y: 491, endPoint x: 591, endPoint y: 467, distance: 46.7
click at [591, 470] on div "**********" at bounding box center [672, 482] width 167 height 24
